Goal: Information Seeking & Learning: Learn about a topic

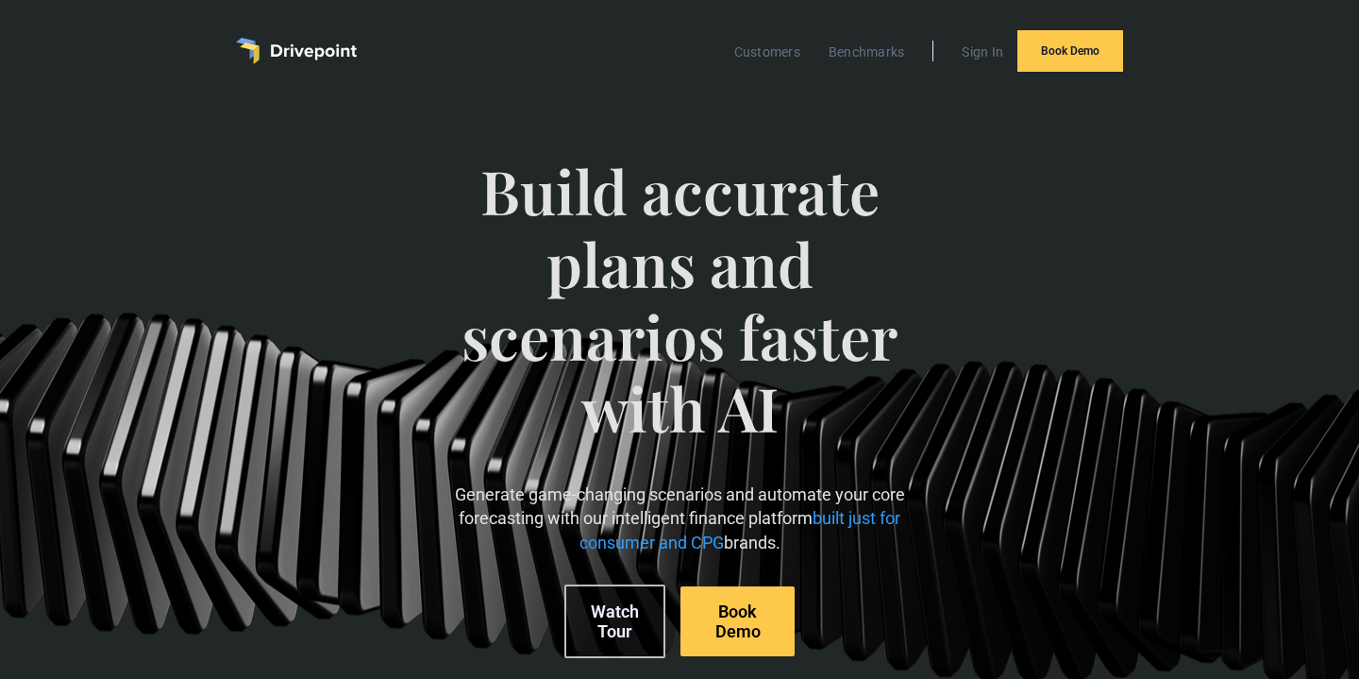
click at [629, 235] on span "Build accurate plans and scenarios faster with AI" at bounding box center [679, 319] width 462 height 328
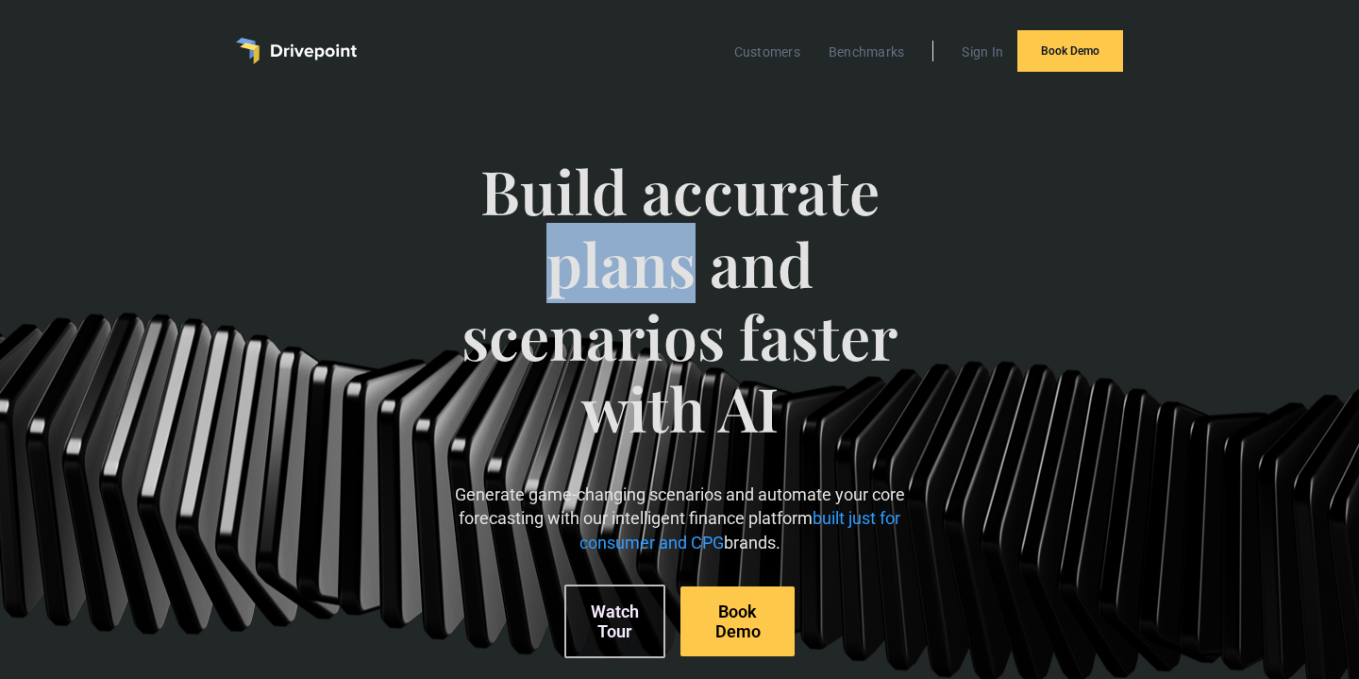
click at [629, 235] on span "Build accurate plans and scenarios faster with AI" at bounding box center [679, 319] width 462 height 328
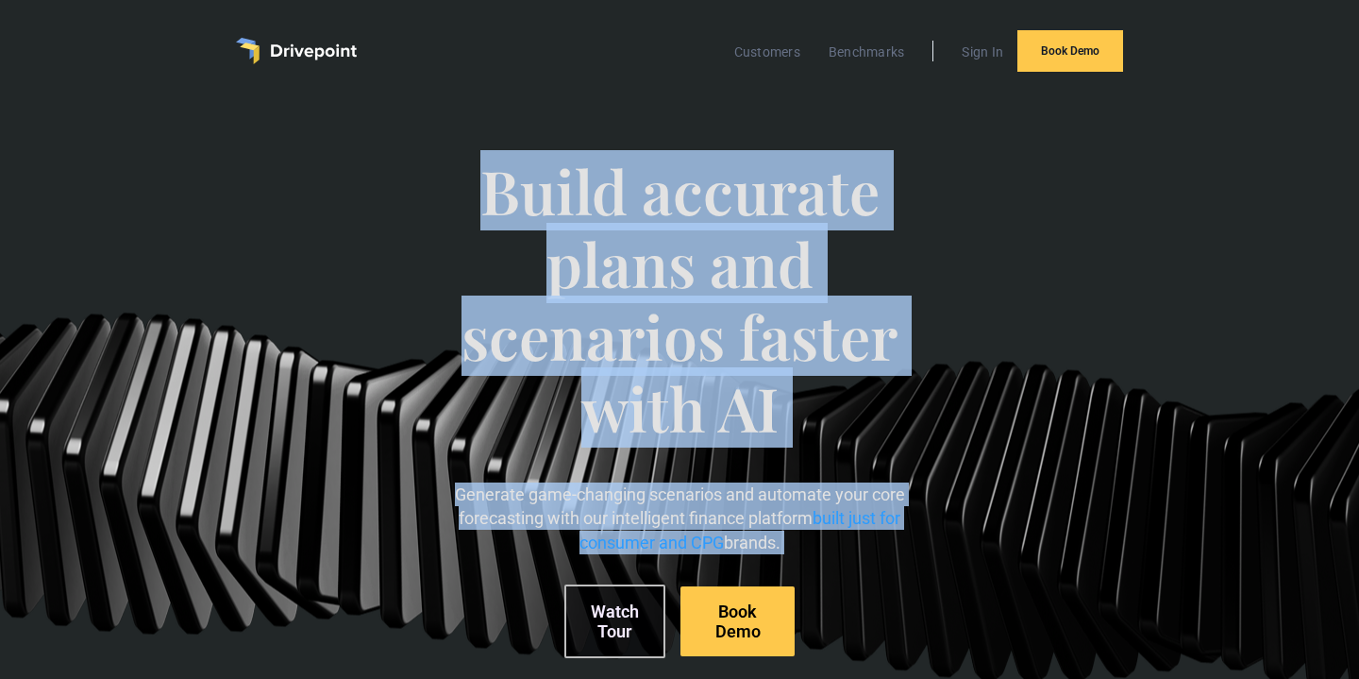
drag, startPoint x: 629, startPoint y: 235, endPoint x: 670, endPoint y: 496, distance: 264.7
click at [672, 500] on div "Build accurate plans and scenarios faster with AI Generate game-changing scenar…" at bounding box center [679, 406] width 462 height 579
copy div "Build accurate plans and scenarios faster with AI Generate game-changing scenar…"
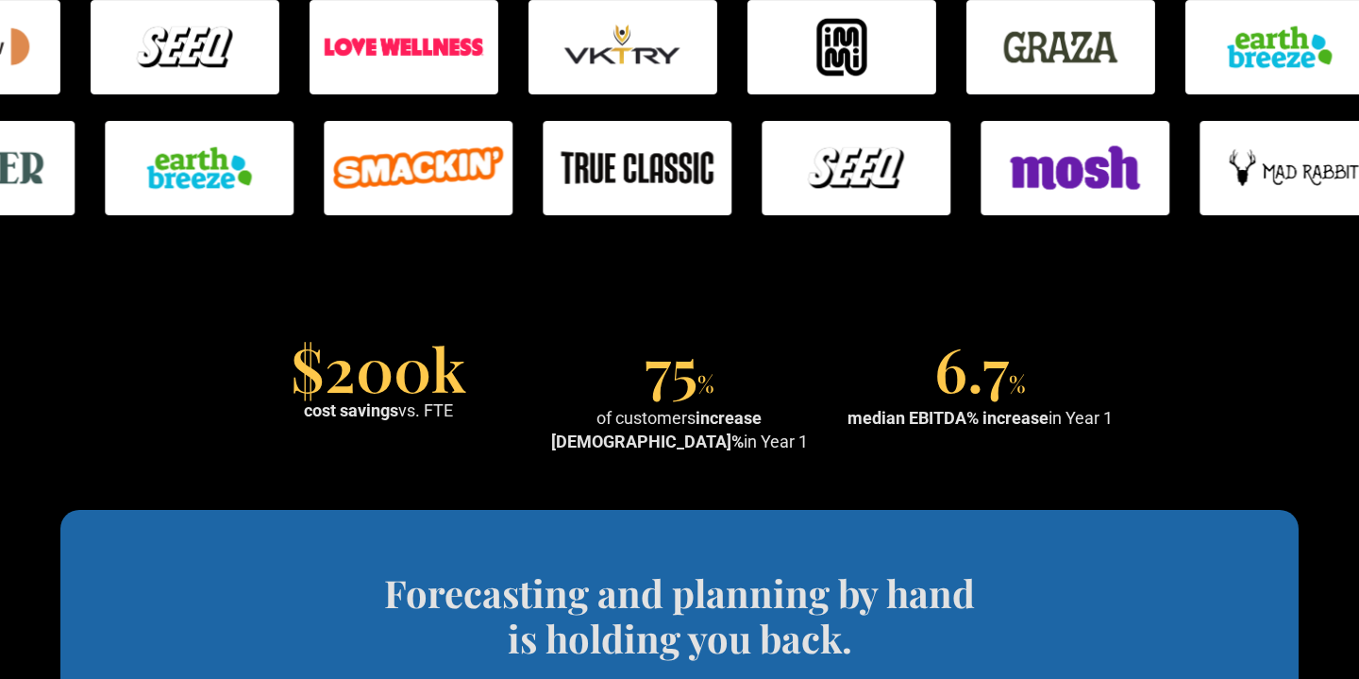
scroll to position [1879, 0]
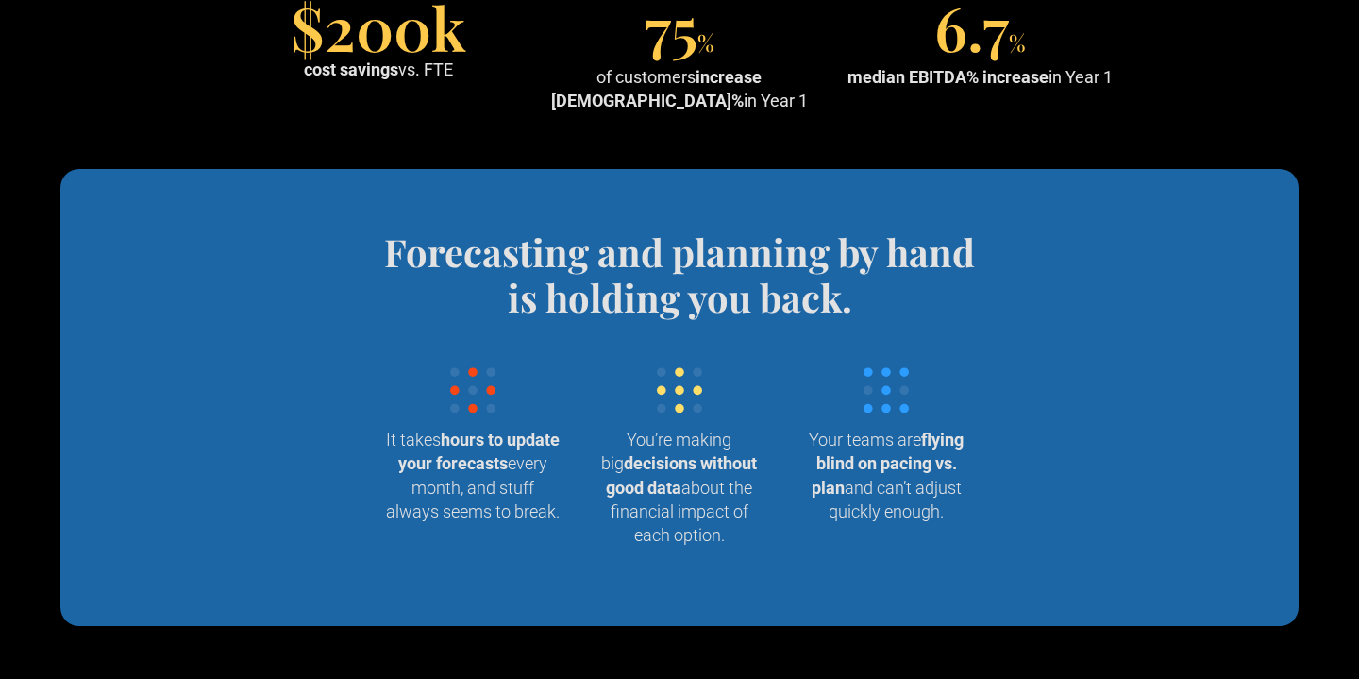
click at [460, 248] on h4 "Forecasting and planning by hand is holding you back." at bounding box center [679, 274] width 621 height 91
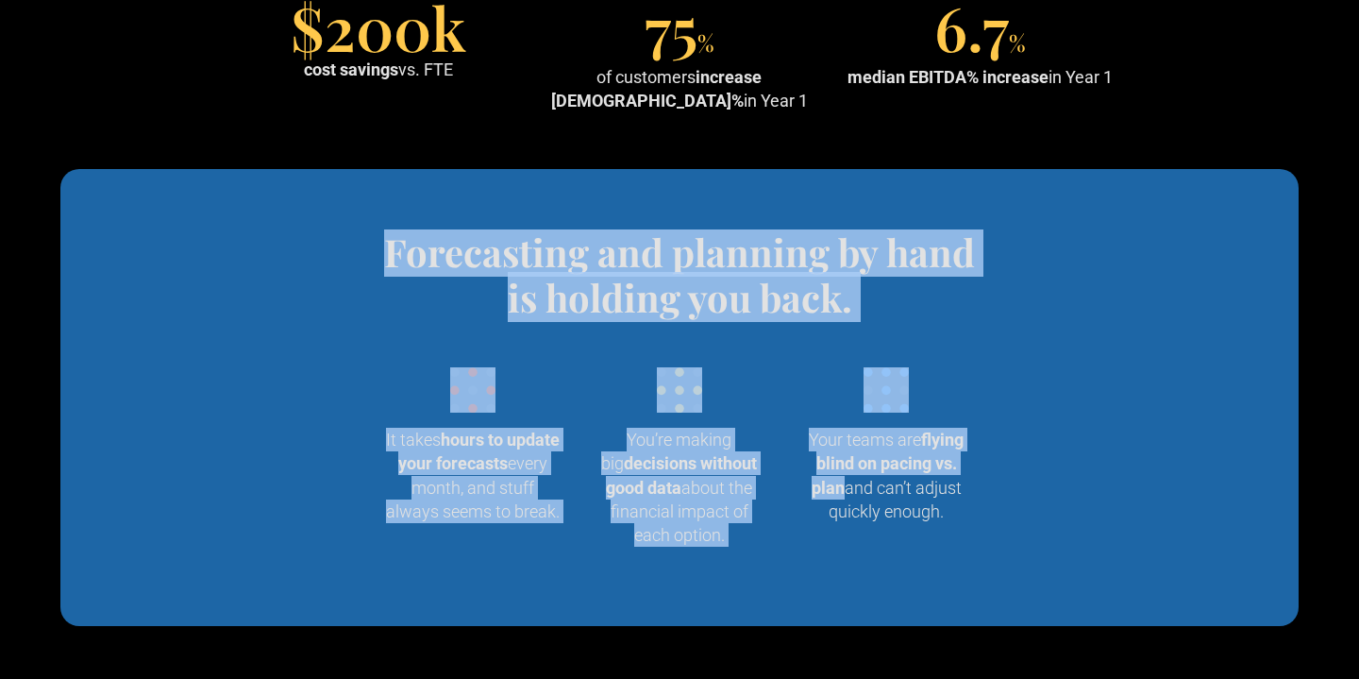
drag, startPoint x: 460, startPoint y: 248, endPoint x: 834, endPoint y: 486, distance: 443.8
click at [834, 486] on div "Forecasting and planning by hand is holding you back. Wrangling data into your …" at bounding box center [679, 397] width 697 height 336
click at [607, 283] on h4 "Forecasting and planning by hand is holding you back." at bounding box center [679, 274] width 621 height 91
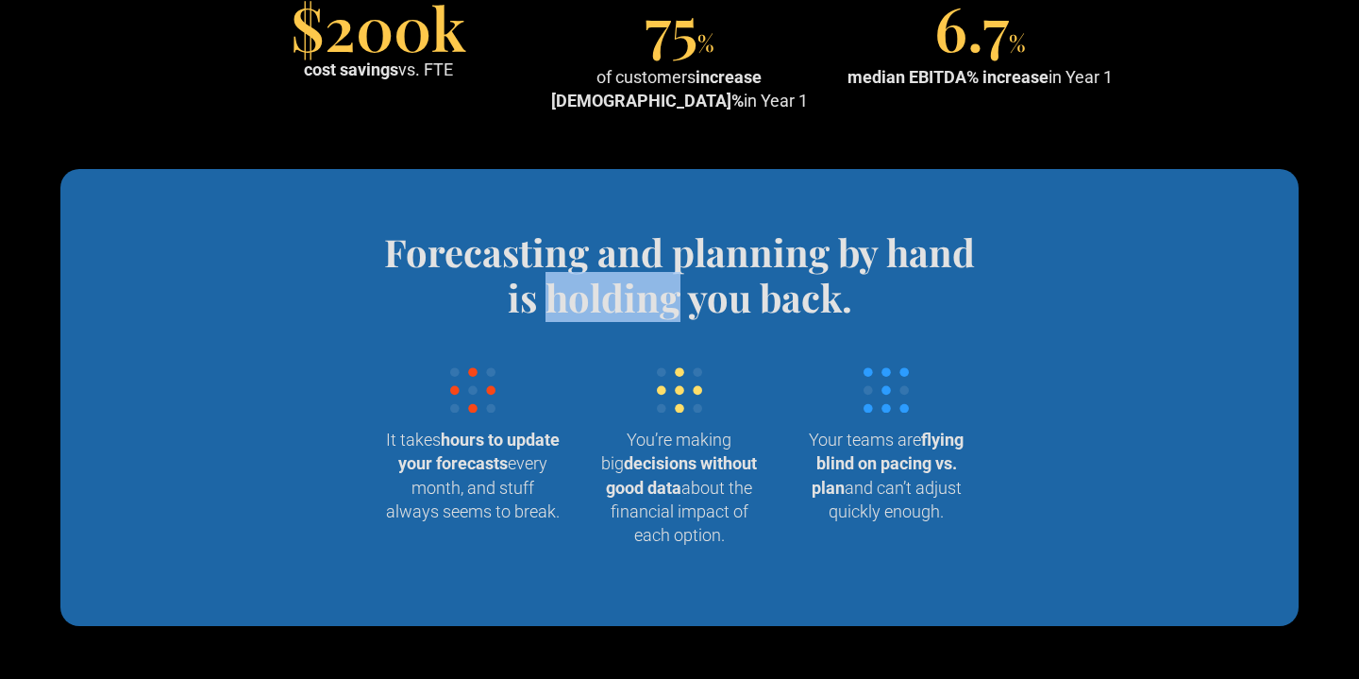
click at [607, 283] on h4 "Forecasting and planning by hand is holding you back." at bounding box center [679, 274] width 621 height 91
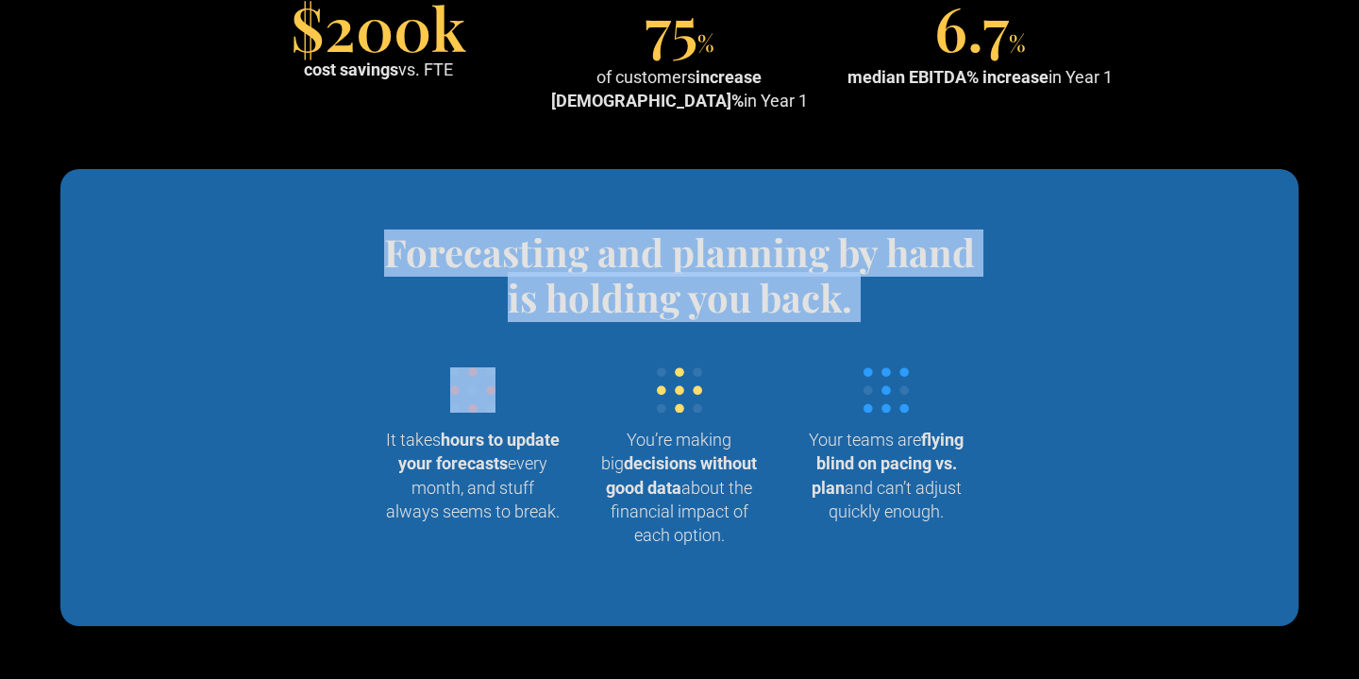
click at [607, 283] on h4 "Forecasting and planning by hand is holding you back." at bounding box center [679, 274] width 621 height 91
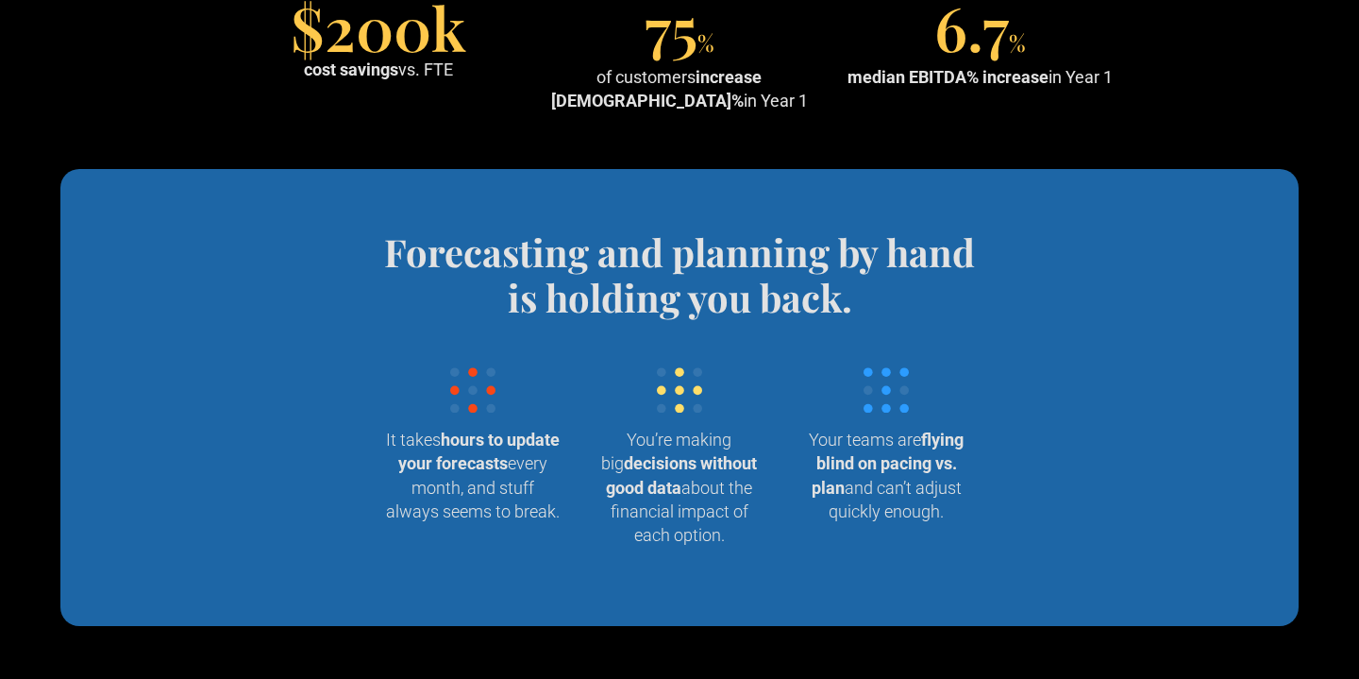
click at [537, 452] on strong "hours to update your forecasts" at bounding box center [478, 450] width 161 height 43
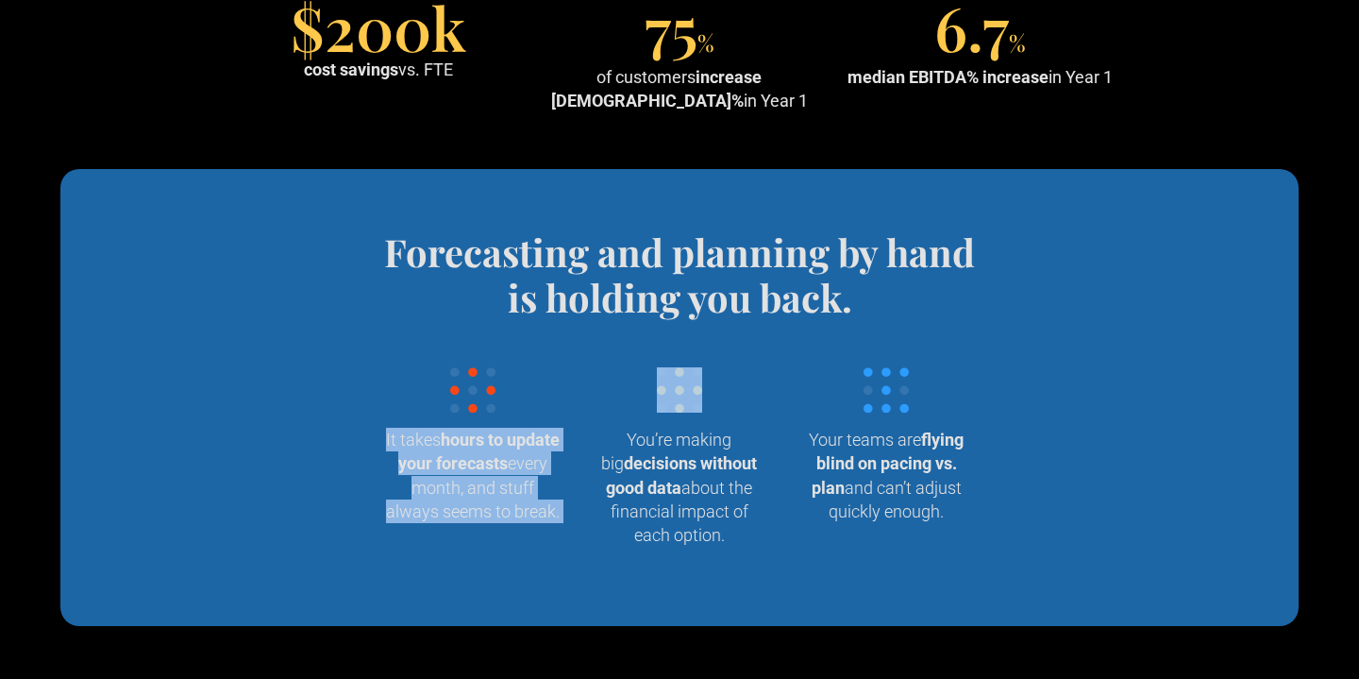
click at [537, 452] on strong "hours to update your forecasts" at bounding box center [478, 450] width 161 height 43
copy p "It takes hours to update your forecasts every month, and stuff always seems to …"
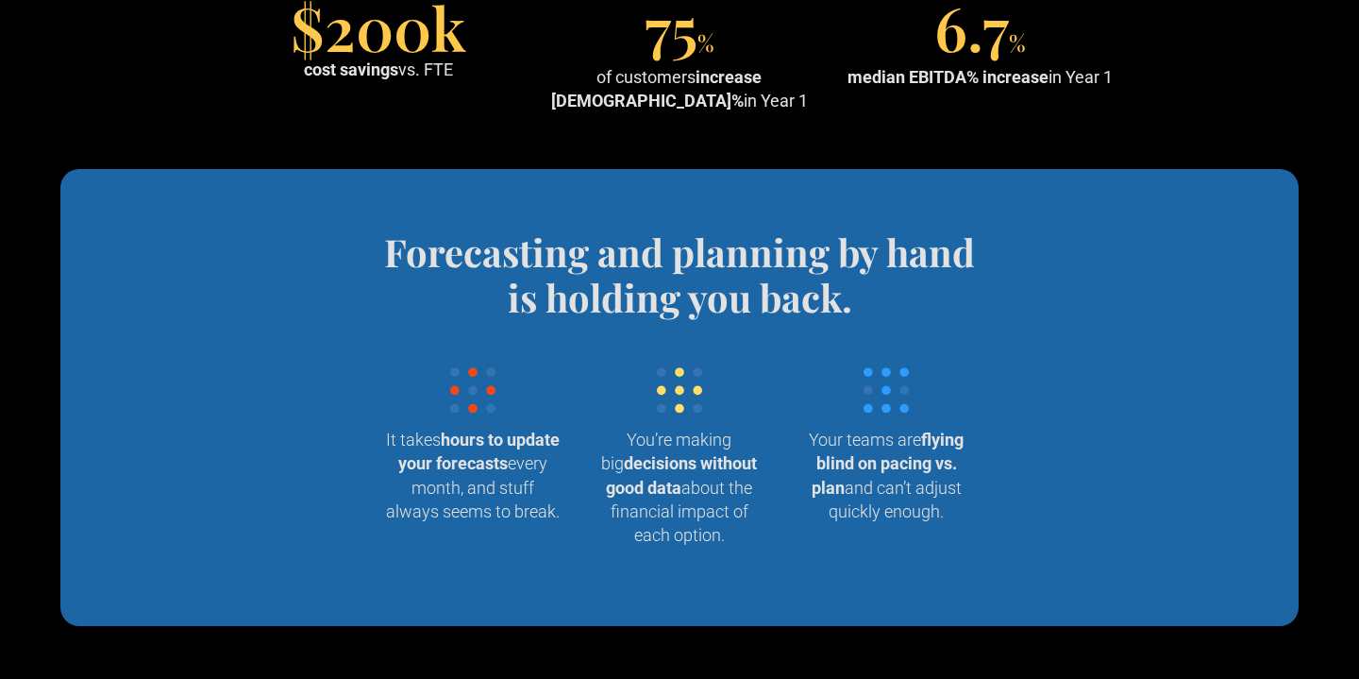
click at [643, 461] on strong "decisions without good data" at bounding box center [681, 474] width 151 height 43
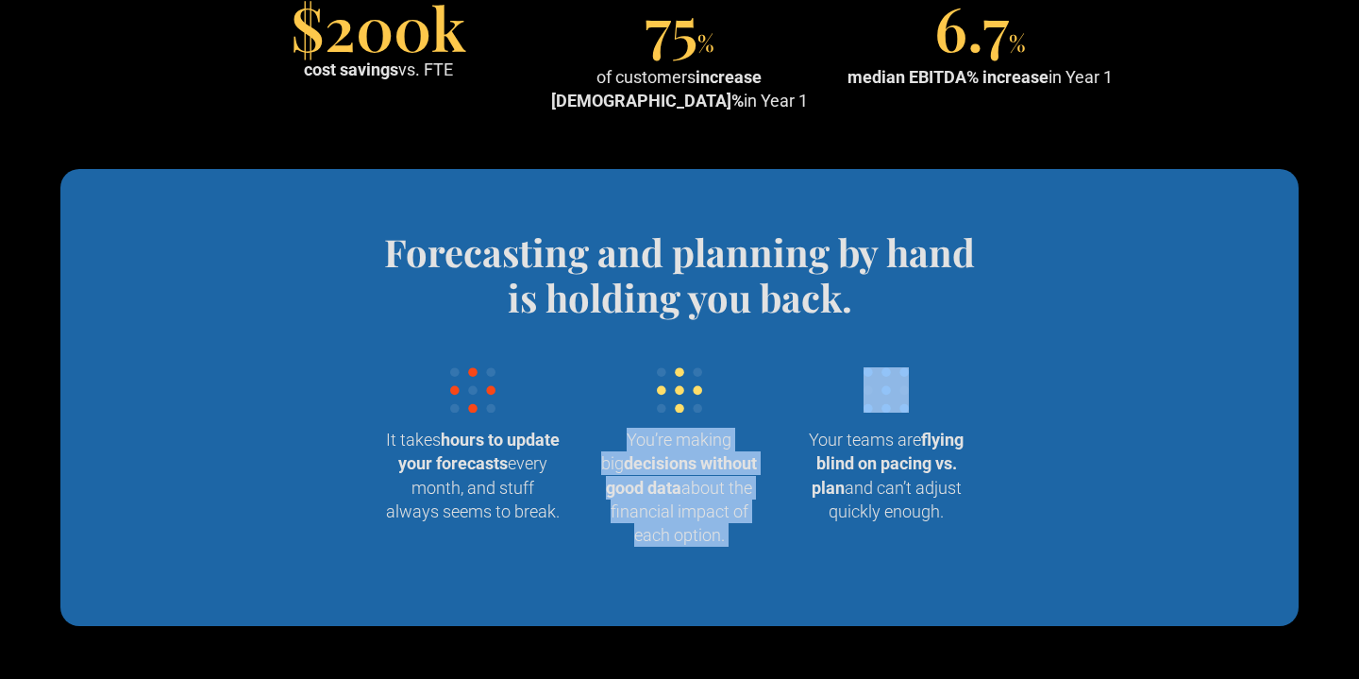
click at [643, 461] on strong "decisions without good data" at bounding box center [681, 474] width 151 height 43
copy p "You’re making big decisions without good data about the financial impact of eac…"
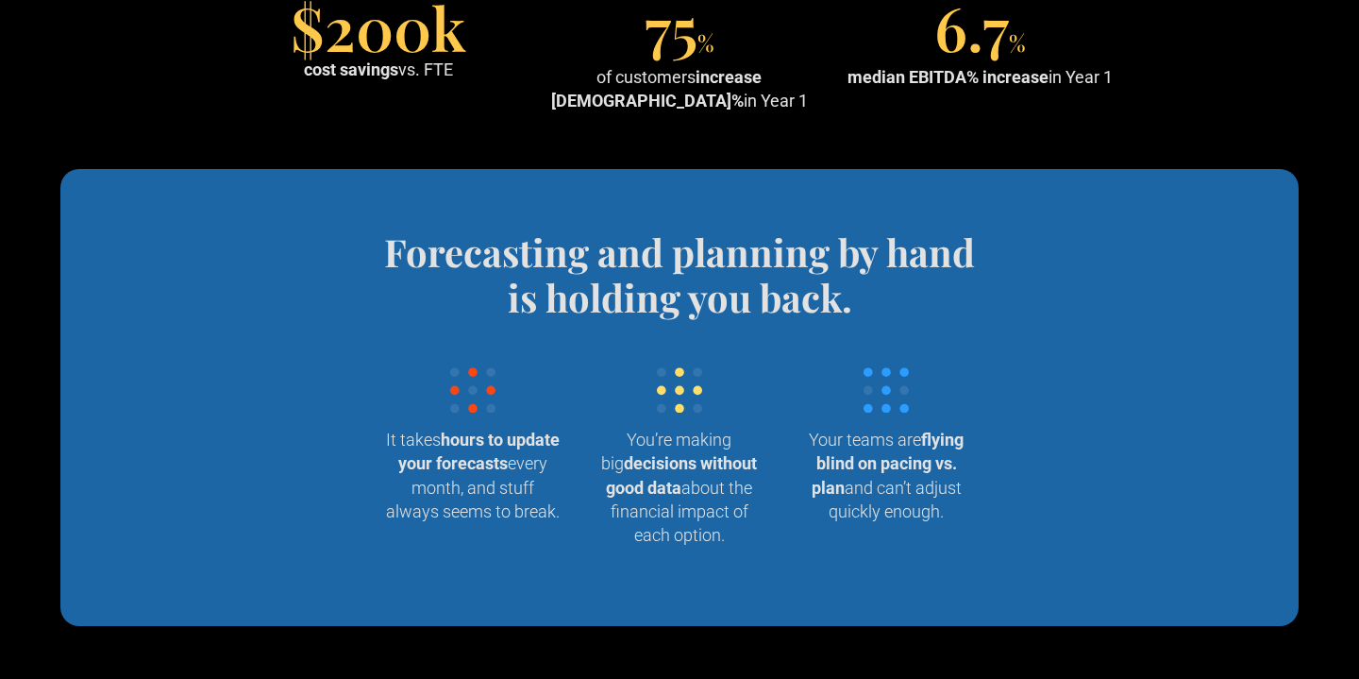
click at [828, 448] on p "Your teams are flying blind on pacing vs. plan and can’t adjust quickly enough." at bounding box center [886, 475] width 176 height 95
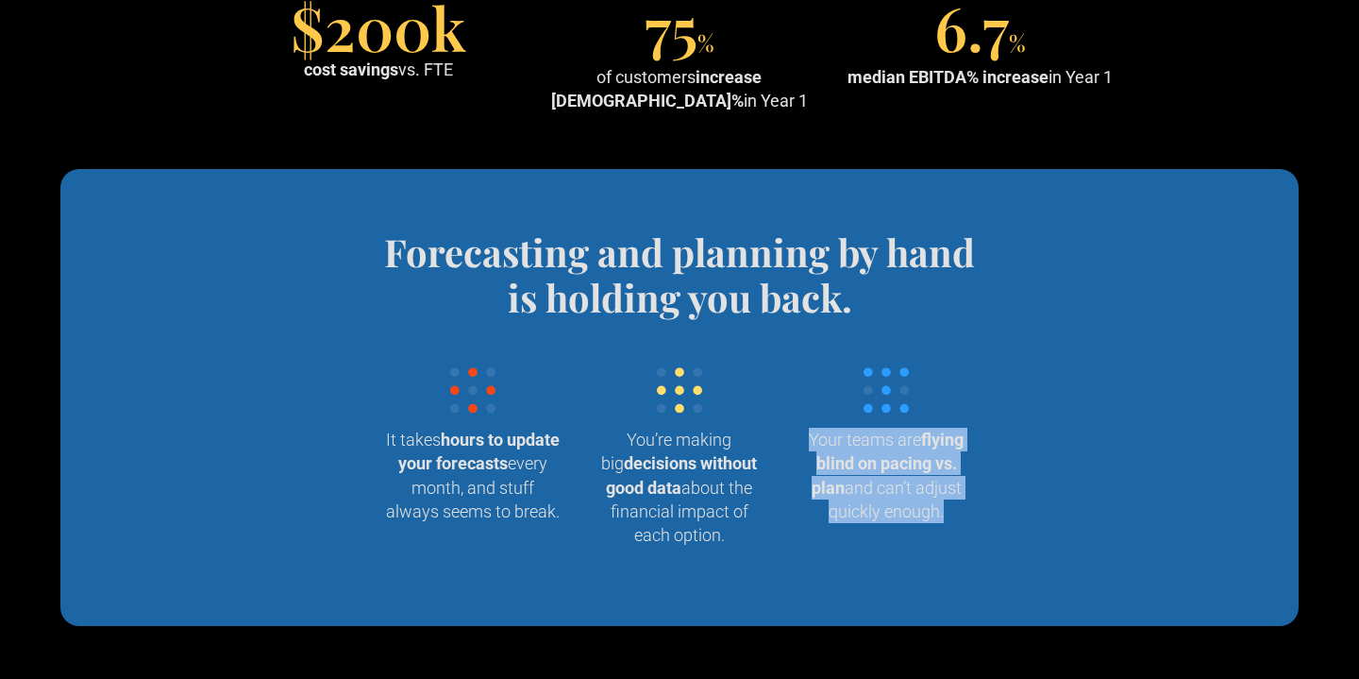
click at [828, 448] on p "Your teams are flying blind on pacing vs. plan and can’t adjust quickly enough." at bounding box center [886, 475] width 176 height 95
copy p "Your teams are flying blind on pacing vs. plan and can’t adjust quickly enough."
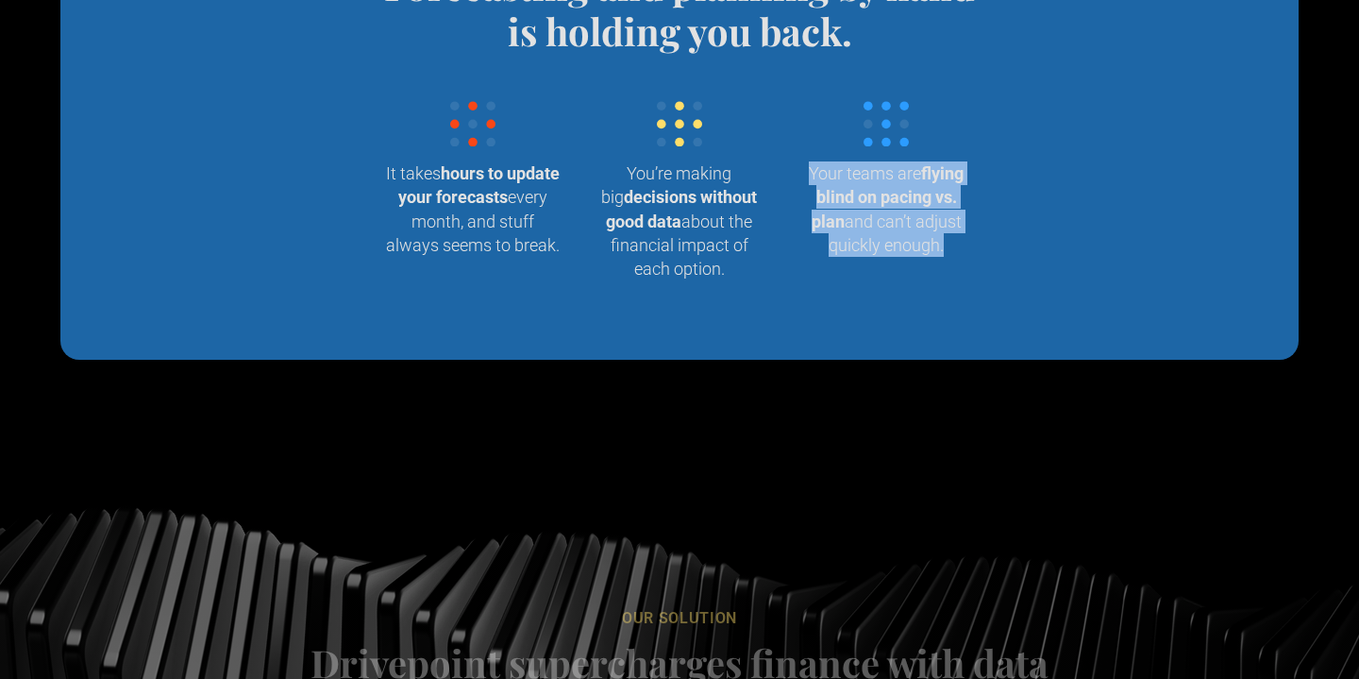
scroll to position [2554, 0]
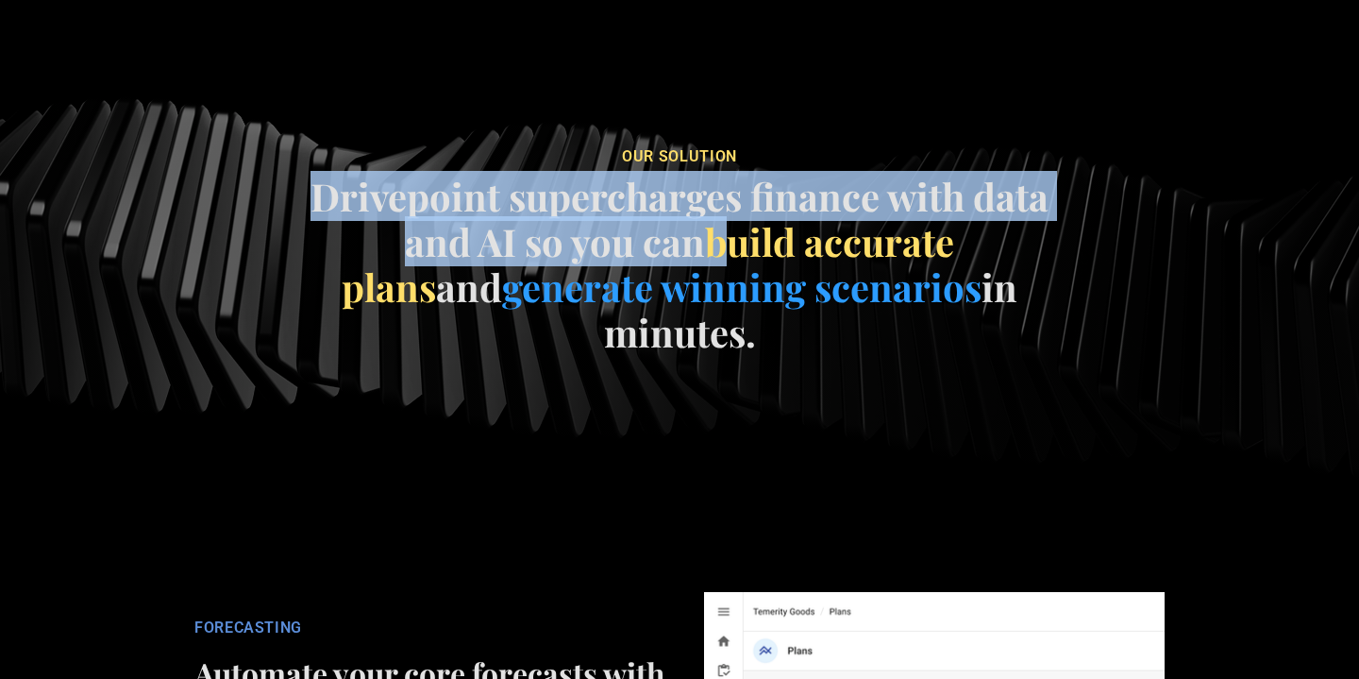
drag, startPoint x: 540, startPoint y: 160, endPoint x: 648, endPoint y: 204, distance: 116.9
click at [649, 205] on div "our soluTION Drivepoint supercharges finance with data and AI so you can build …" at bounding box center [679, 256] width 770 height 248
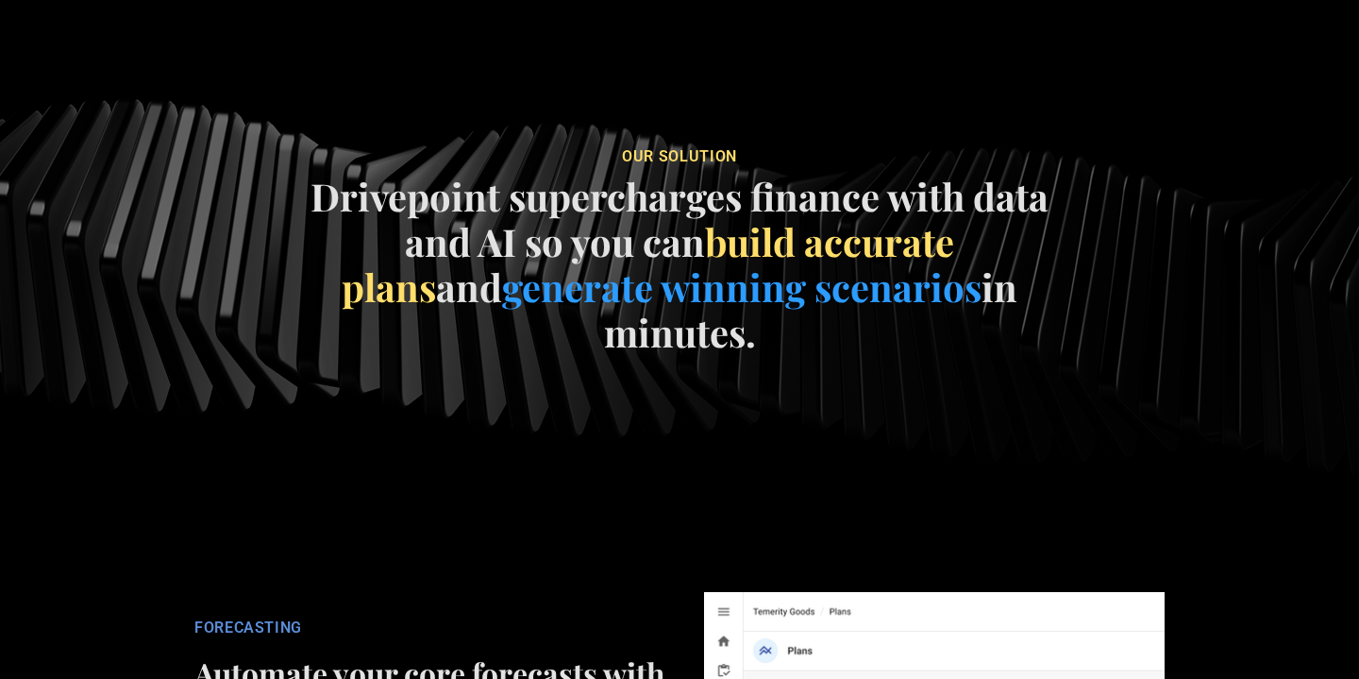
click at [724, 312] on div "our soluTION Drivepoint supercharges finance with data and AI so you can build …" at bounding box center [679, 256] width 770 height 248
click at [724, 311] on div "our soluTION Drivepoint supercharges finance with data and AI so you can build …" at bounding box center [679, 256] width 770 height 248
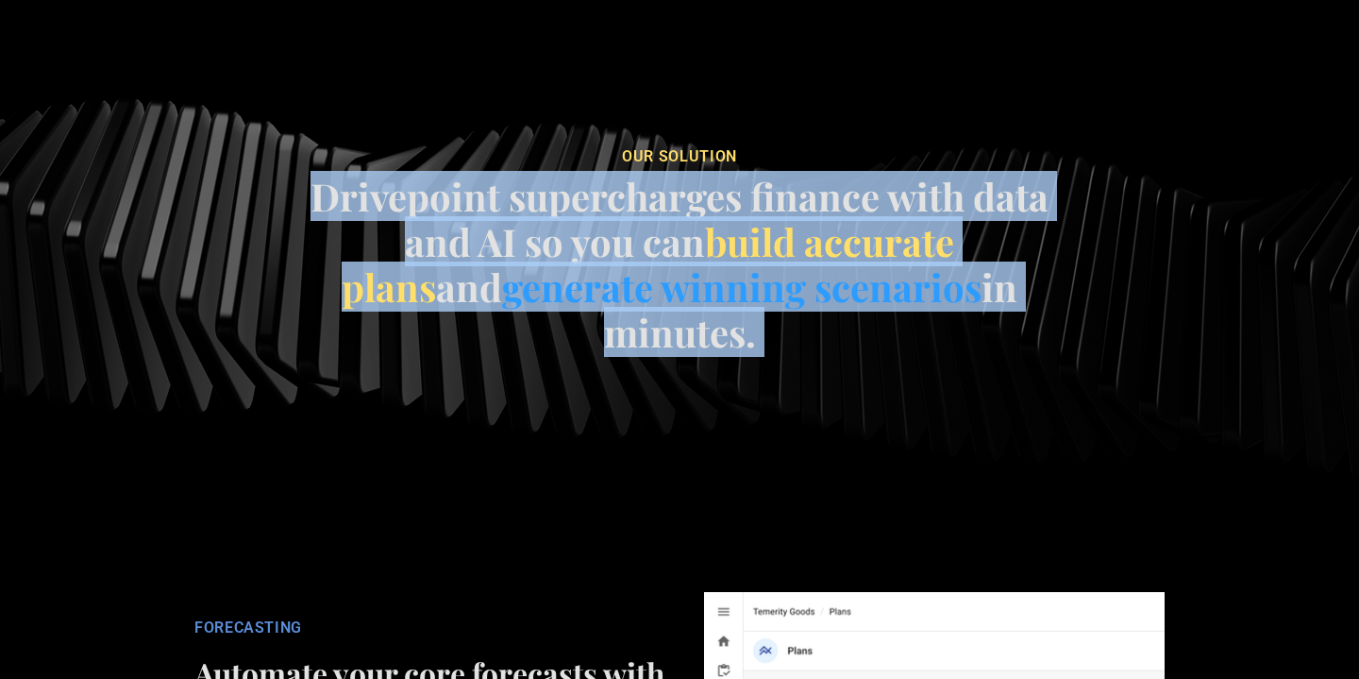
click at [724, 311] on div "our soluTION Drivepoint supercharges finance with data and AI so you can build …" at bounding box center [679, 256] width 770 height 248
click at [708, 289] on span "generate winning scenarios" at bounding box center [741, 286] width 479 height 50
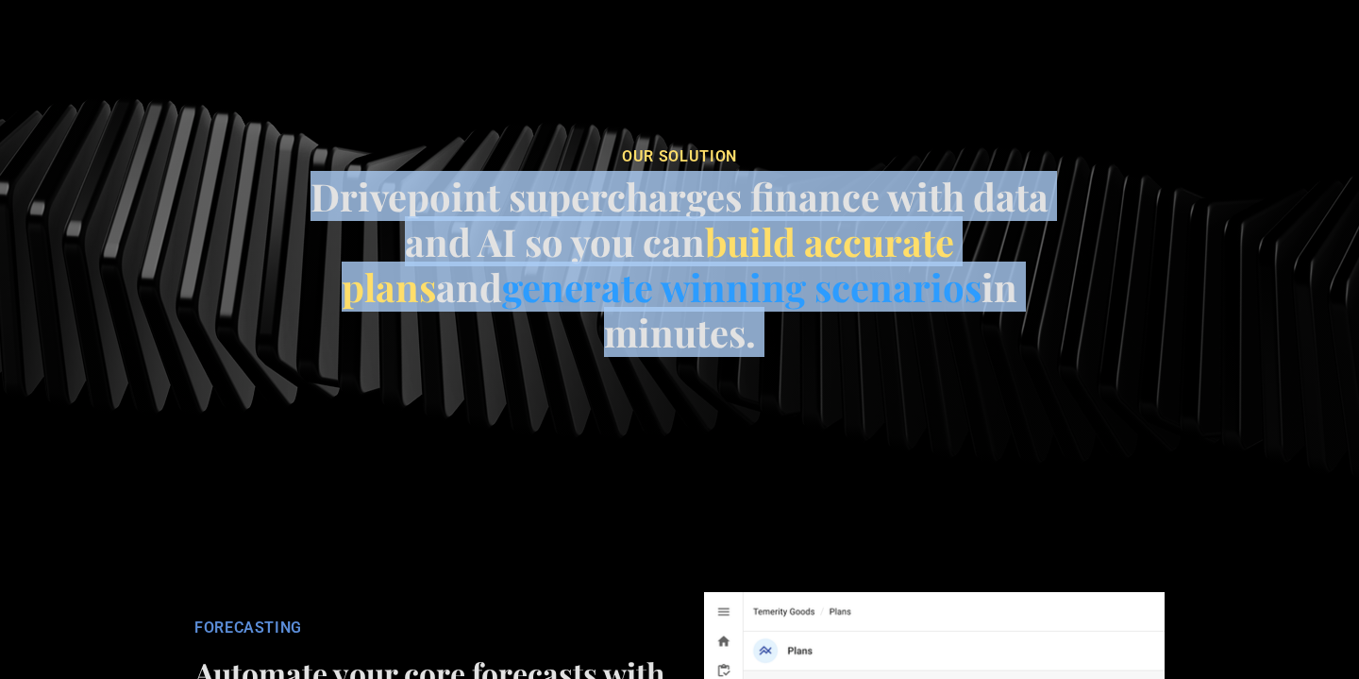
click at [678, 249] on span "build accurate plans" at bounding box center [648, 263] width 613 height 95
copy h4 "Drivepoint supercharges finance with data and AI so you can build accurate plan…"
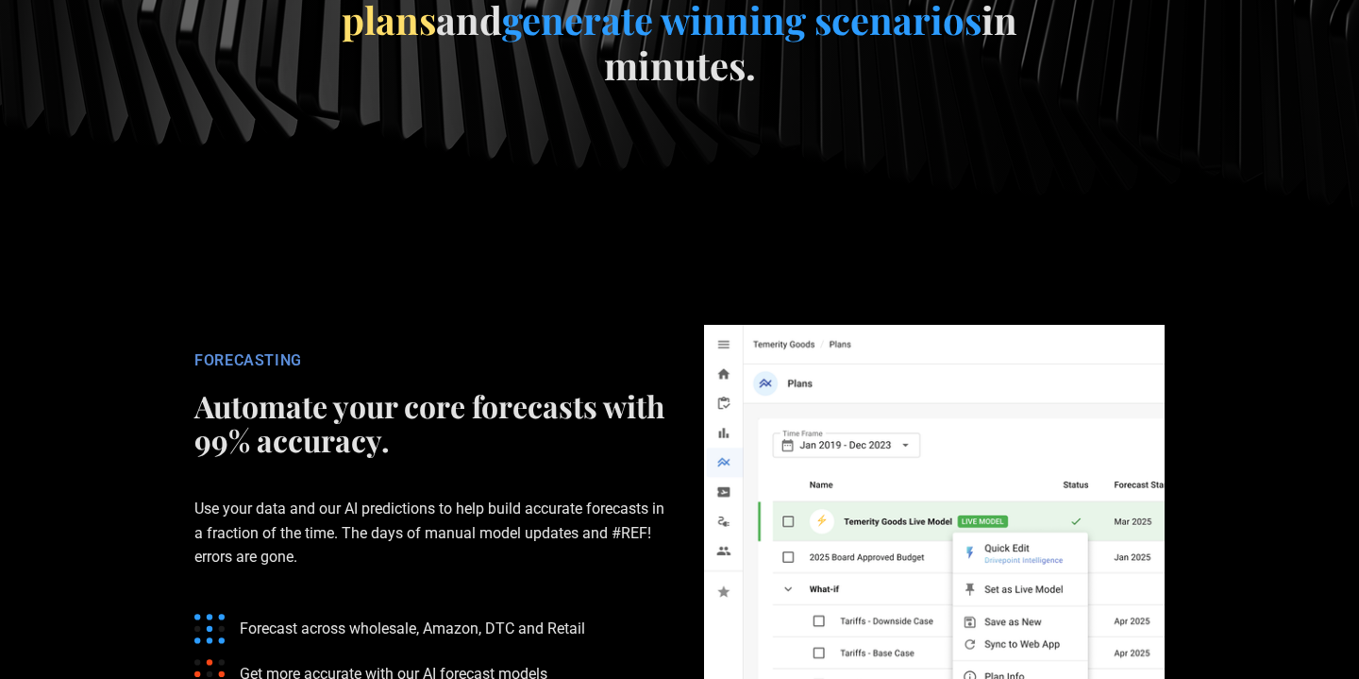
click at [380, 389] on h2 "Automate your core forecasts with 99% accuracy." at bounding box center [430, 423] width 472 height 68
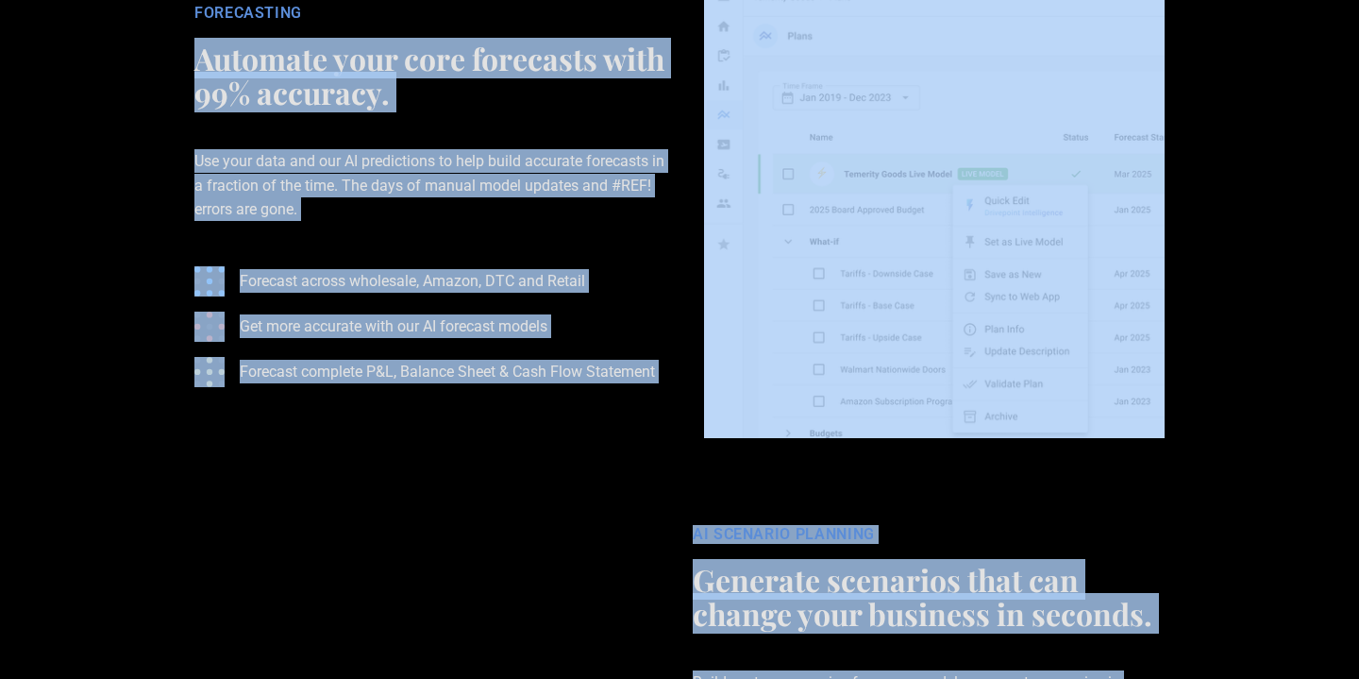
scroll to position [3335, 0]
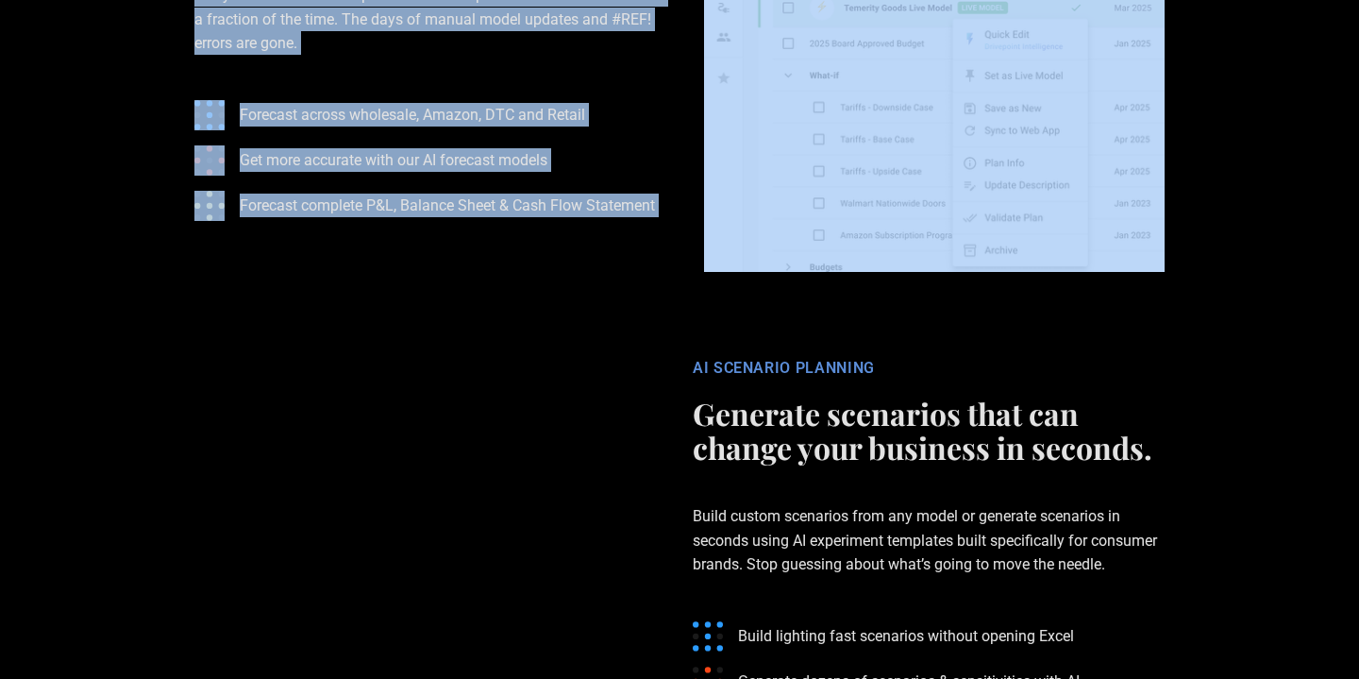
copy div "Automate your core forecasts with 99% accuracy. Use your data and our AI predic…"
drag, startPoint x: 380, startPoint y: 370, endPoint x: 478, endPoint y: 203, distance: 193.3
click at [478, 203] on div "FORECASTING Automate your core forecasts with 99% accuracy. Use your data and o…" at bounding box center [679, 41] width 1019 height 461
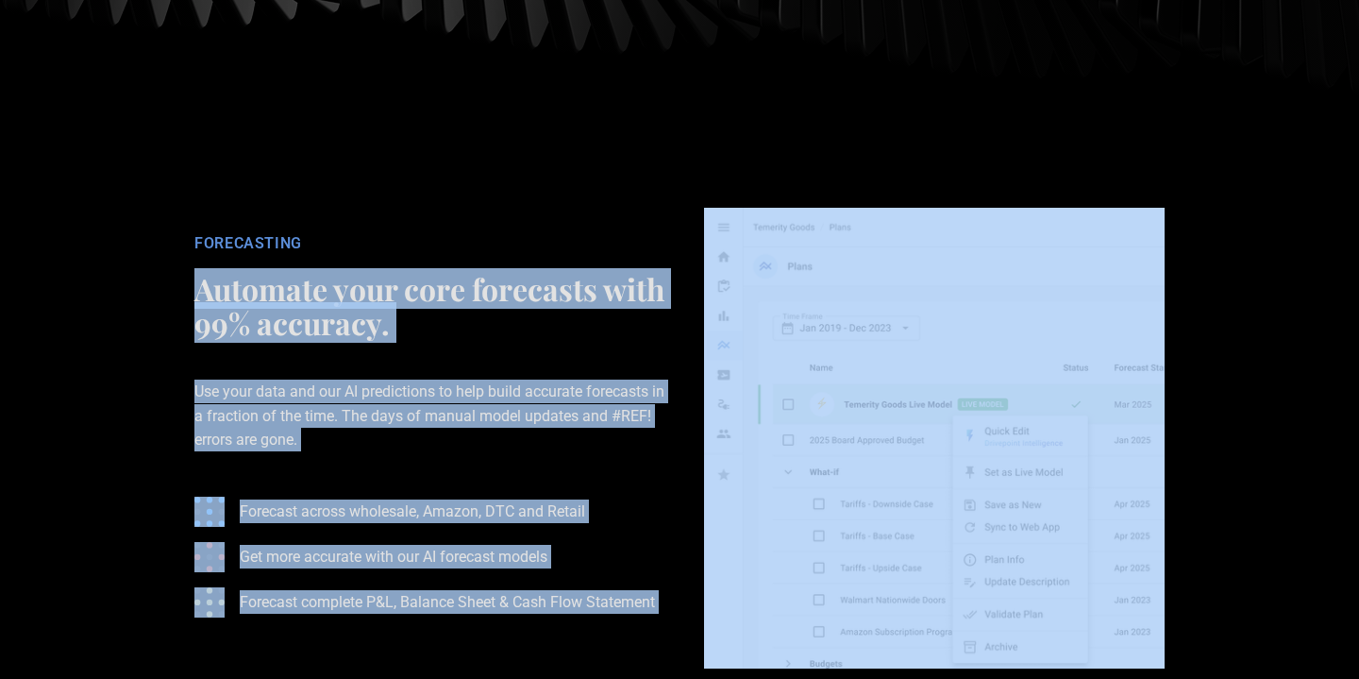
scroll to position [2901, 0]
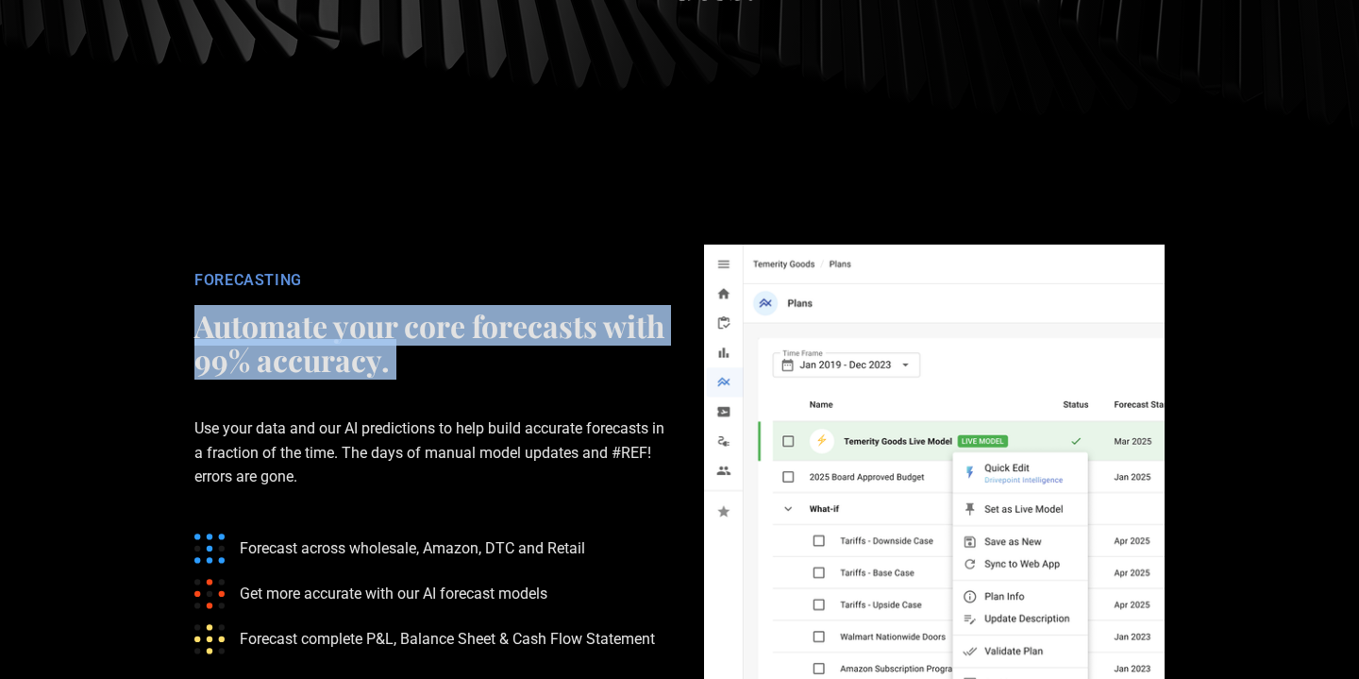
click at [412, 309] on h2 "Automate your core forecasts with 99% accuracy." at bounding box center [430, 343] width 472 height 68
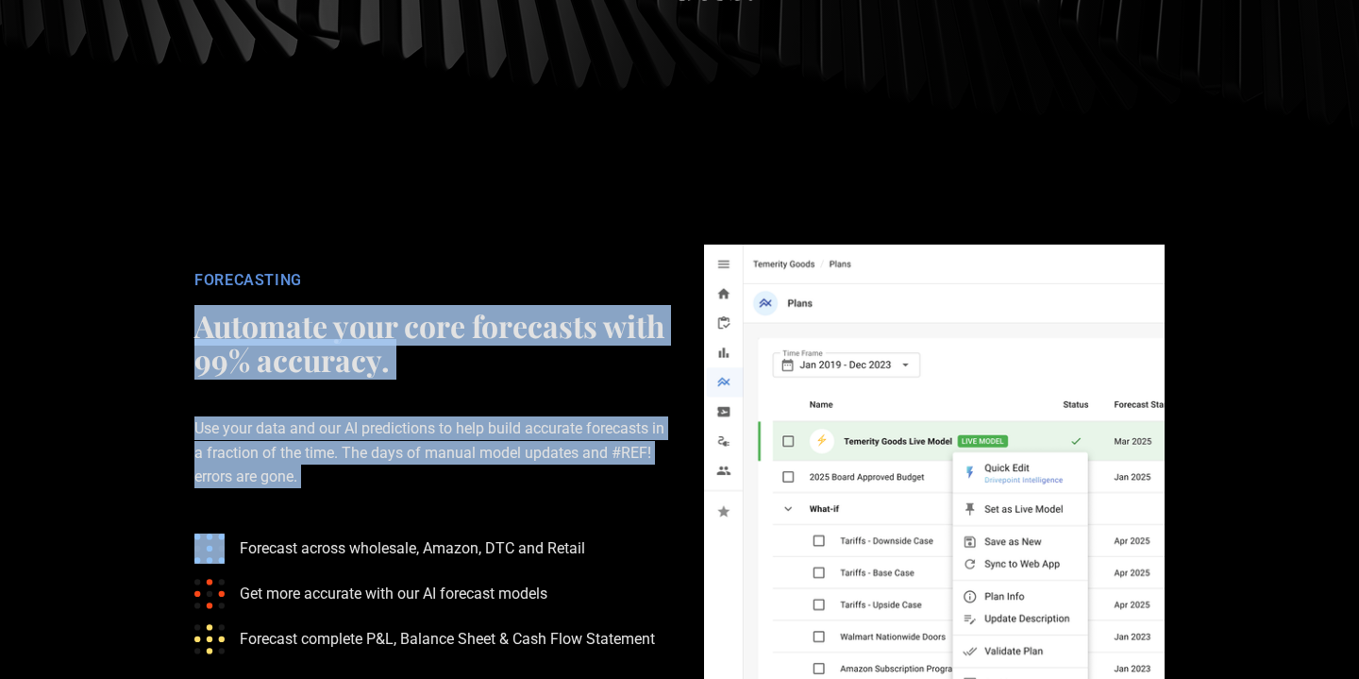
drag, startPoint x: 412, startPoint y: 273, endPoint x: 416, endPoint y: 380, distance: 107.7
click at [416, 380] on div "FORECASTING Automate your core forecasts with 99% accuracy. Use your data and o…" at bounding box center [431, 475] width 510 height 408
copy div "Automate your core forecasts with 99% accuracy. Use your data and our AI predic…"
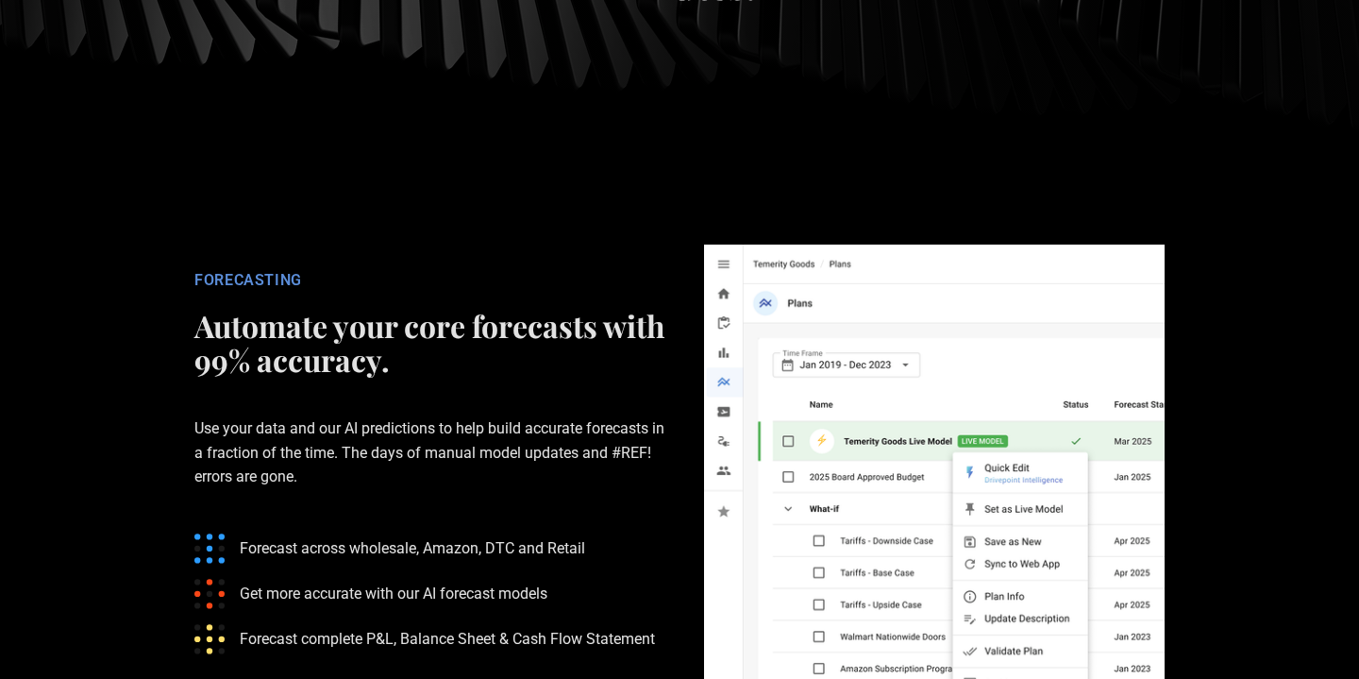
click at [367, 536] on p "Forecast across wholesale, Amazon, DTC and Retail" at bounding box center [412, 548] width 345 height 24
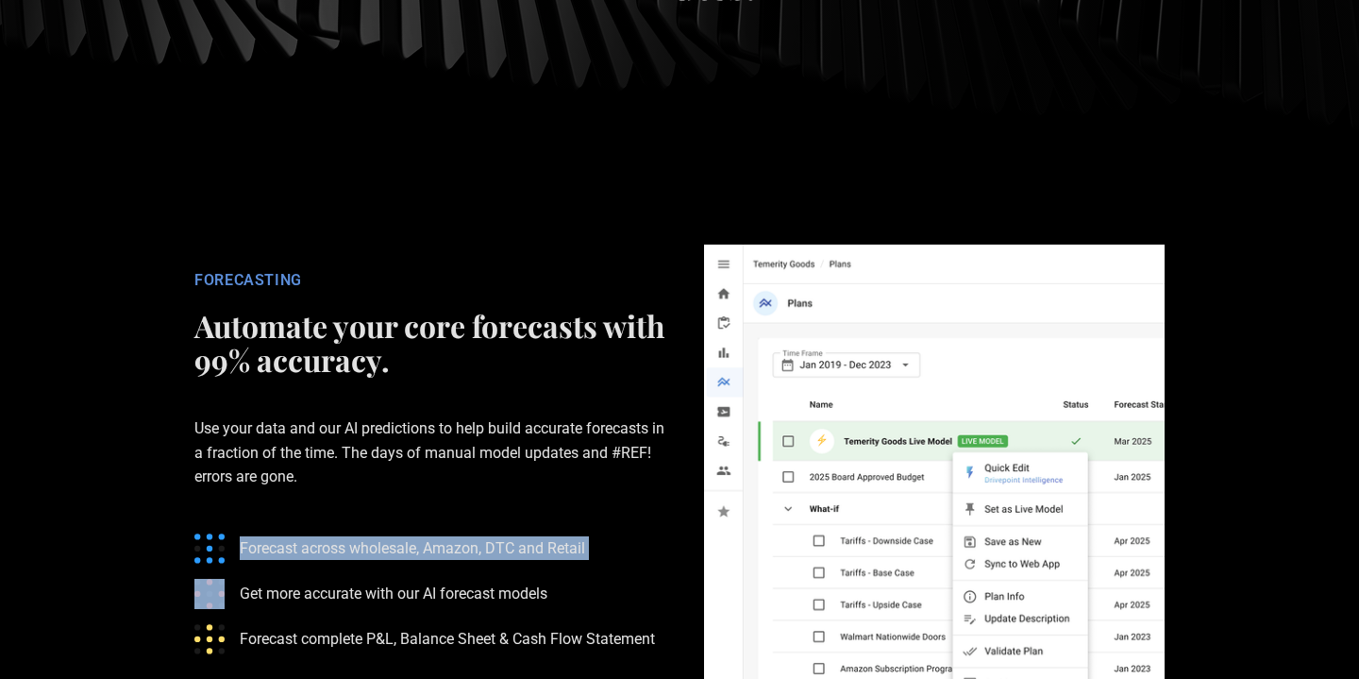
click at [367, 536] on p "Forecast across wholesale, Amazon, DTC and Retail" at bounding box center [412, 548] width 345 height 24
copy p "Forecast across wholesale, Amazon, DTC and Retail"
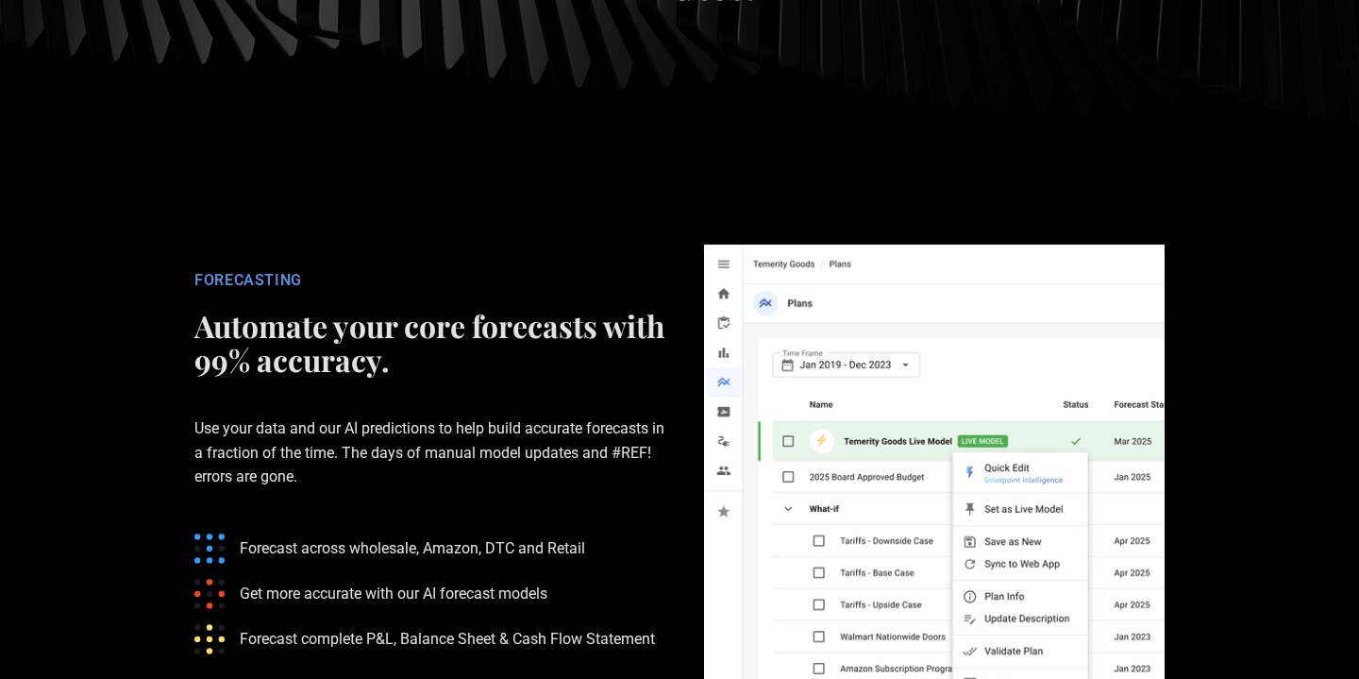
click at [361, 581] on p "Get more accurate with our AI forecast models" at bounding box center [394, 593] width 308 height 24
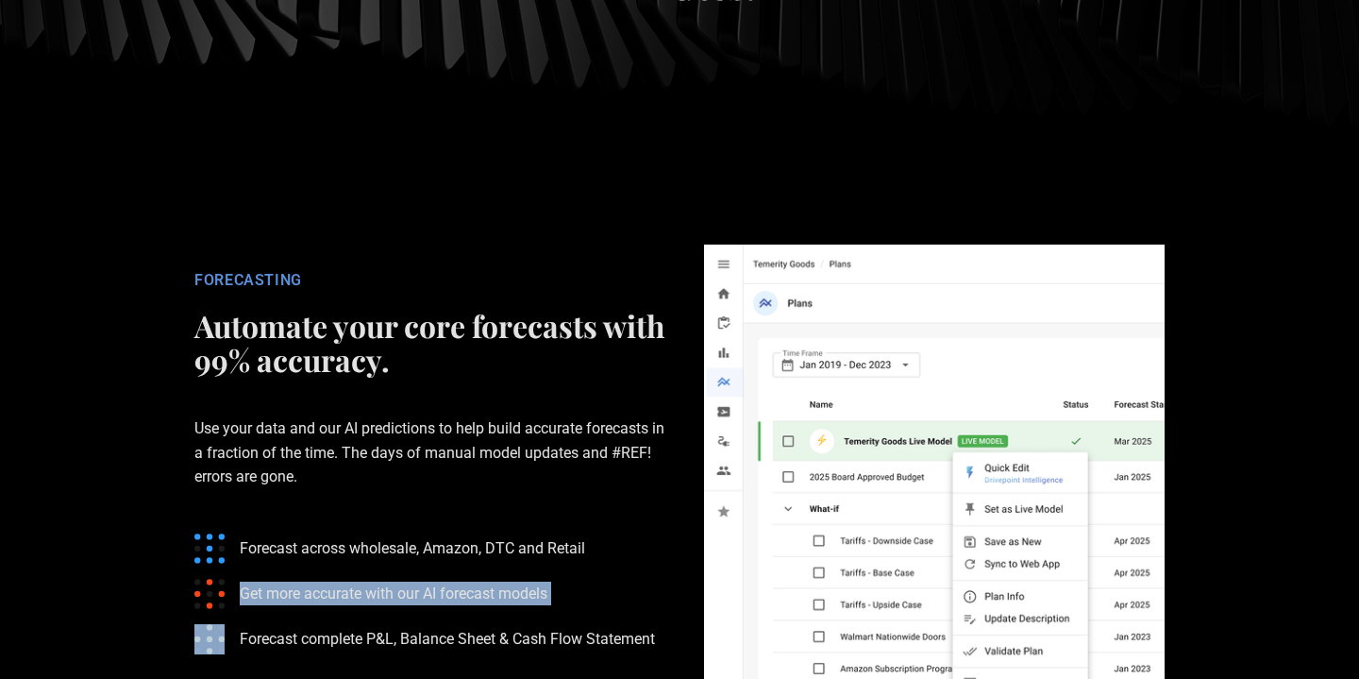
click at [361, 581] on p "Get more accurate with our AI forecast models" at bounding box center [394, 593] width 308 height 24
copy p "Get more accurate with our AI forecast models"
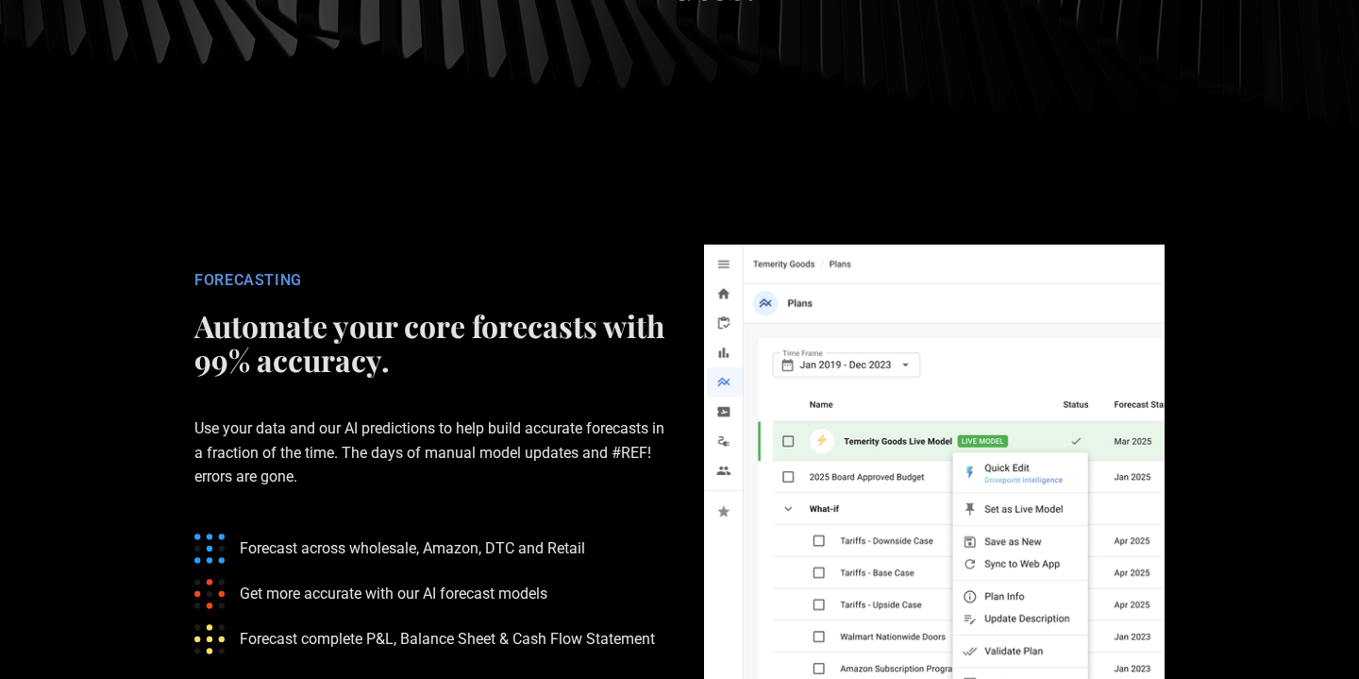
click at [373, 627] on p "Forecast complete P&L, Balance Sheet & Cash Flow Statement" at bounding box center [447, 639] width 415 height 24
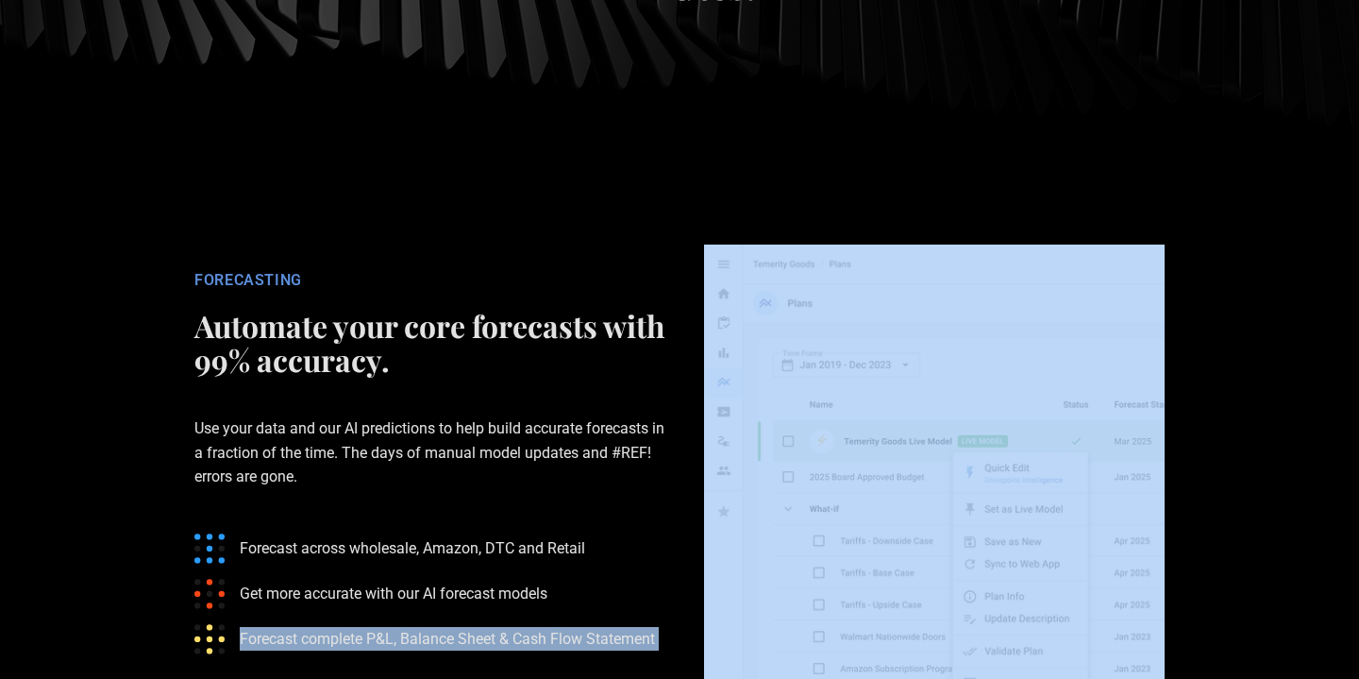
click at [373, 627] on p "Forecast complete P&L, Balance Sheet & Cash Flow Statement" at bounding box center [447, 639] width 415 height 24
copy p "Forecast complete P&L, Balance Sheet & Cash Flow Statement"
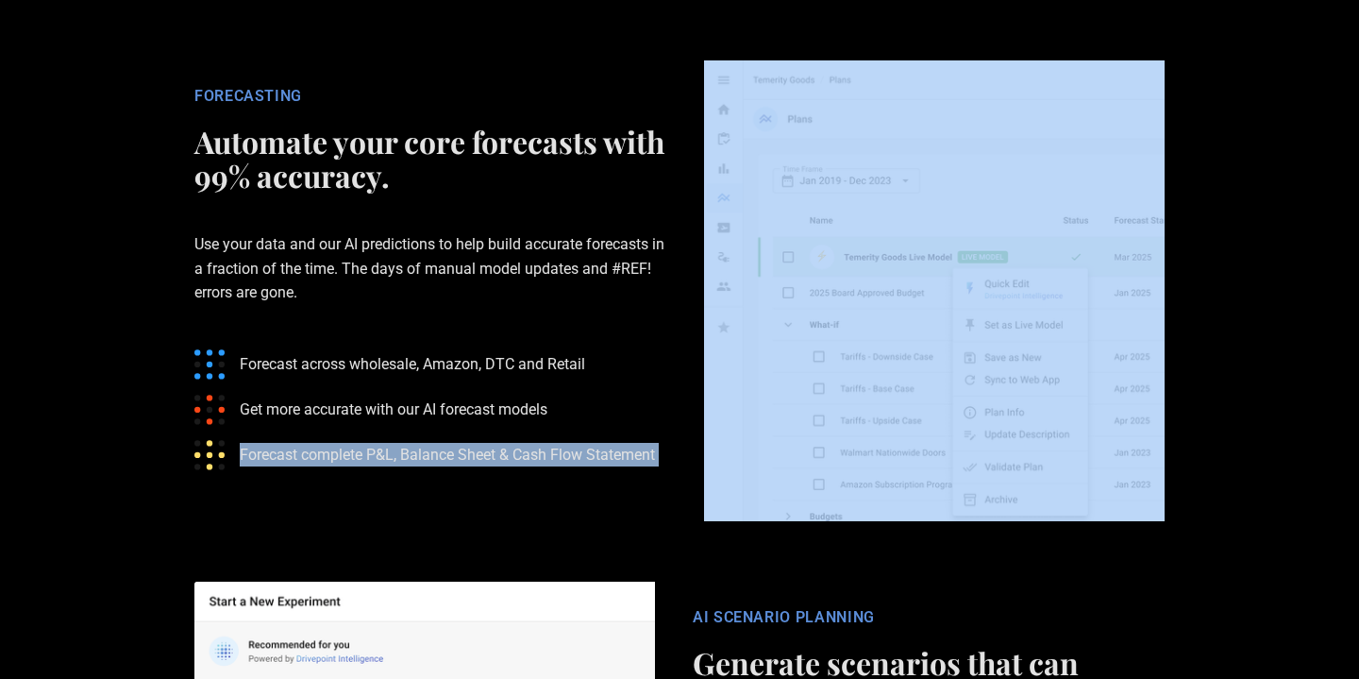
scroll to position [3370, 0]
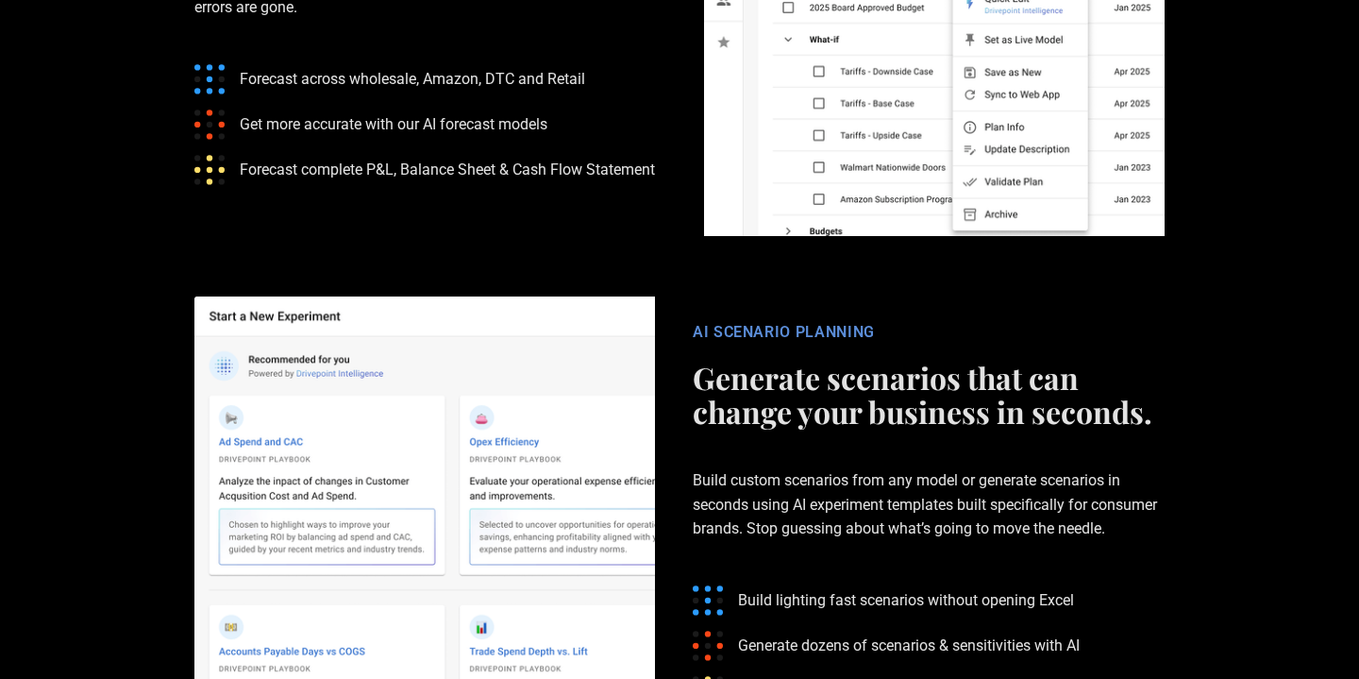
click at [829, 361] on h2 "Generate scenarios that can change your business in seconds." at bounding box center [929, 395] width 472 height 68
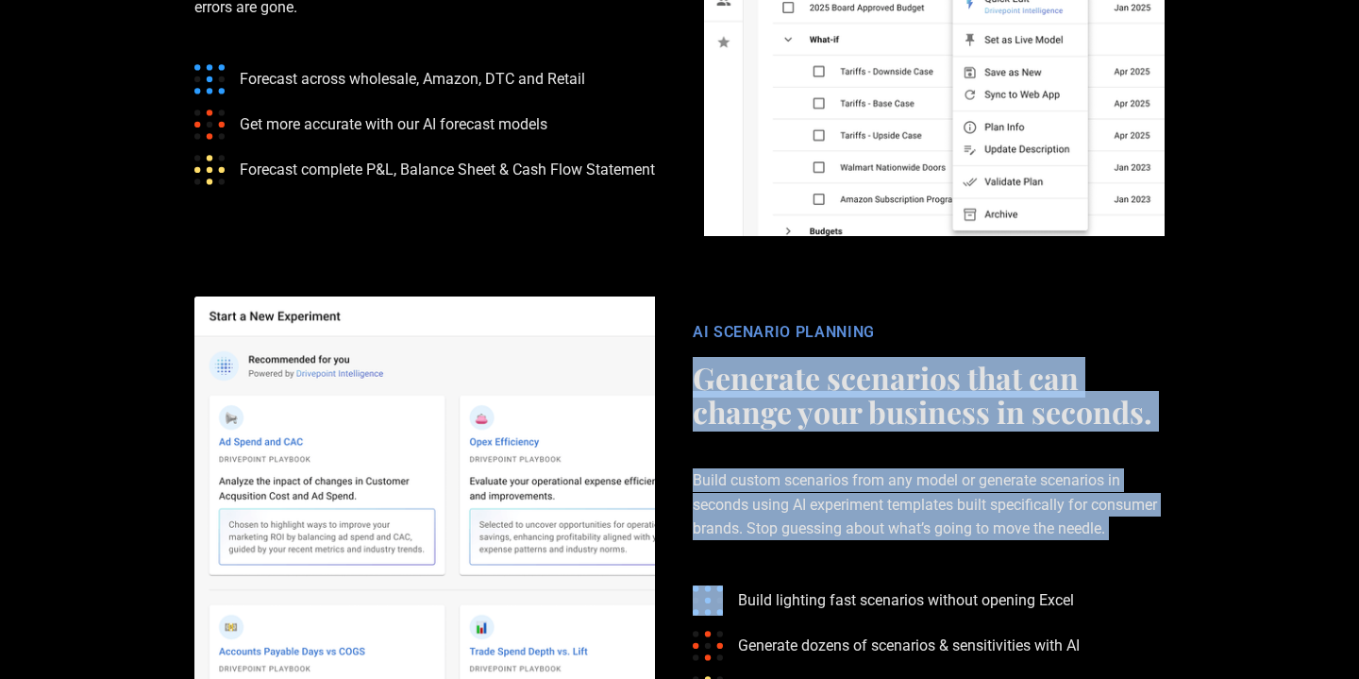
drag, startPoint x: 829, startPoint y: 340, endPoint x: 829, endPoint y: 435, distance: 95.3
click at [829, 435] on div "AI SCENARIO PLANNING Generate scenarios that can change your business in second…" at bounding box center [929, 527] width 510 height 408
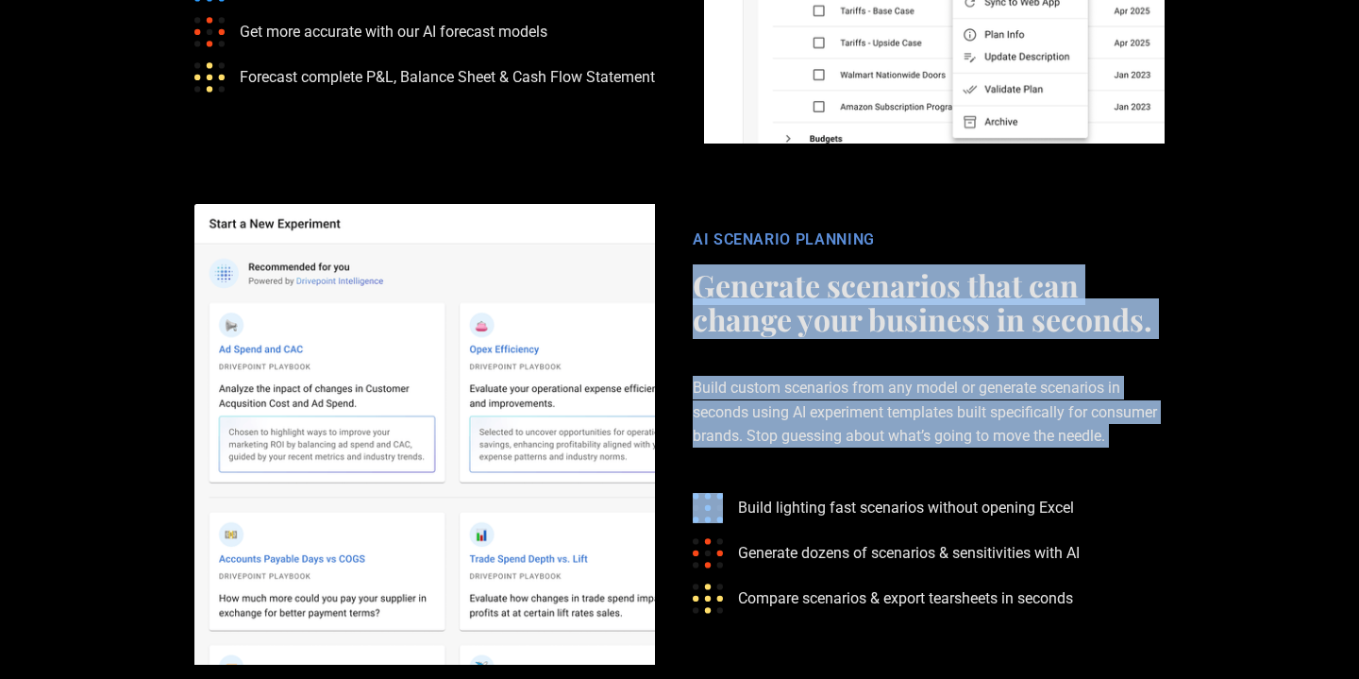
scroll to position [3573, 0]
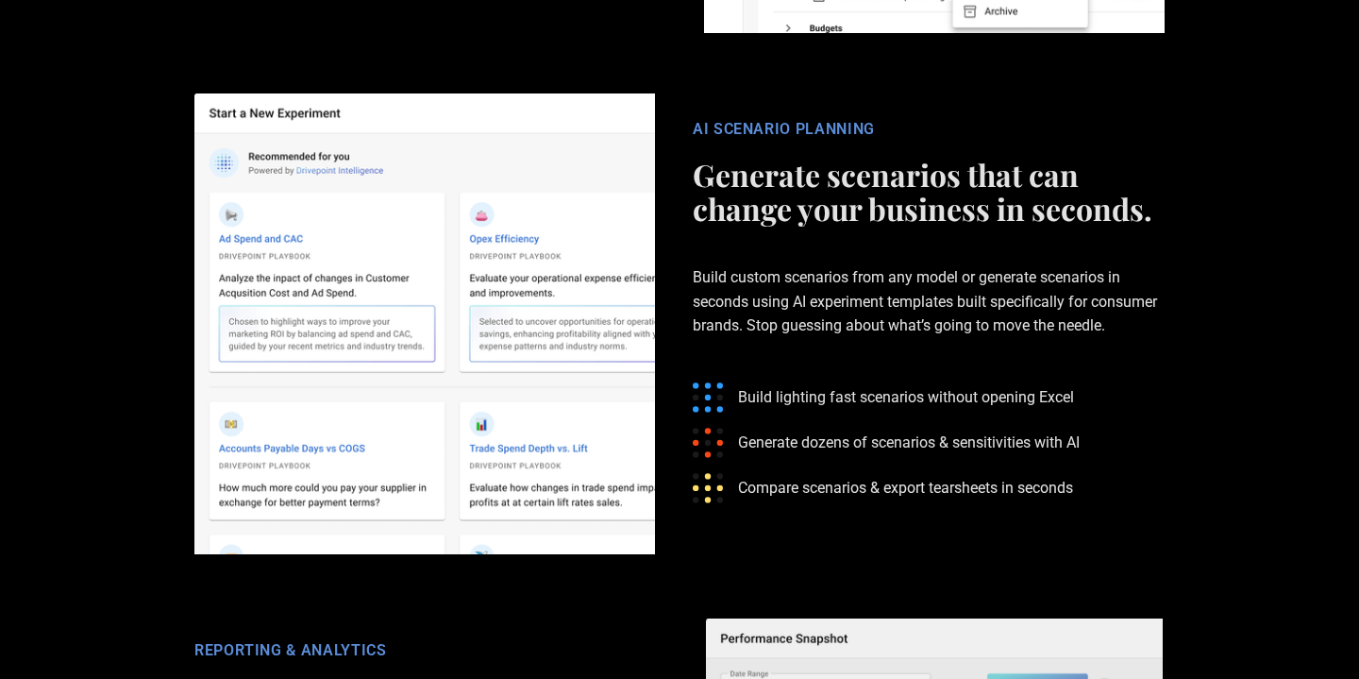
click at [826, 382] on li "Build lighting fast scenarios without opening Excel" at bounding box center [883, 397] width 381 height 30
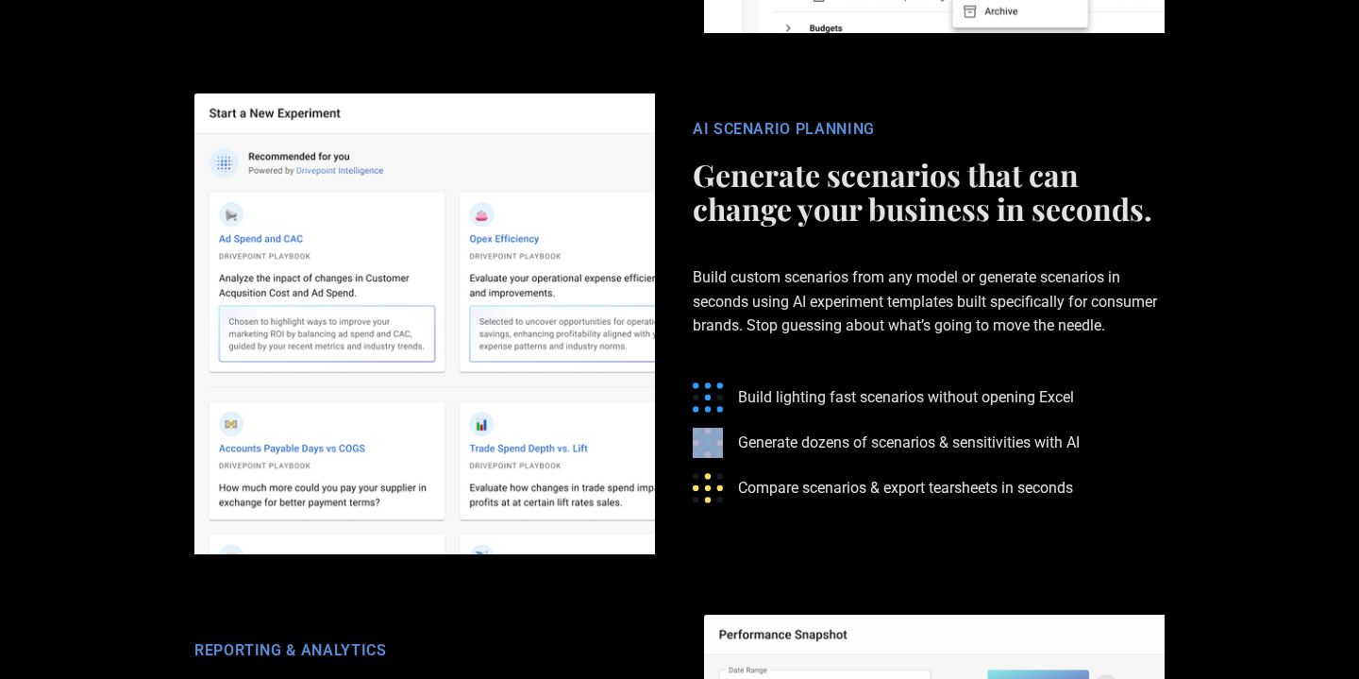
click at [826, 382] on li "Build lighting fast scenarios without opening Excel" at bounding box center [883, 397] width 381 height 30
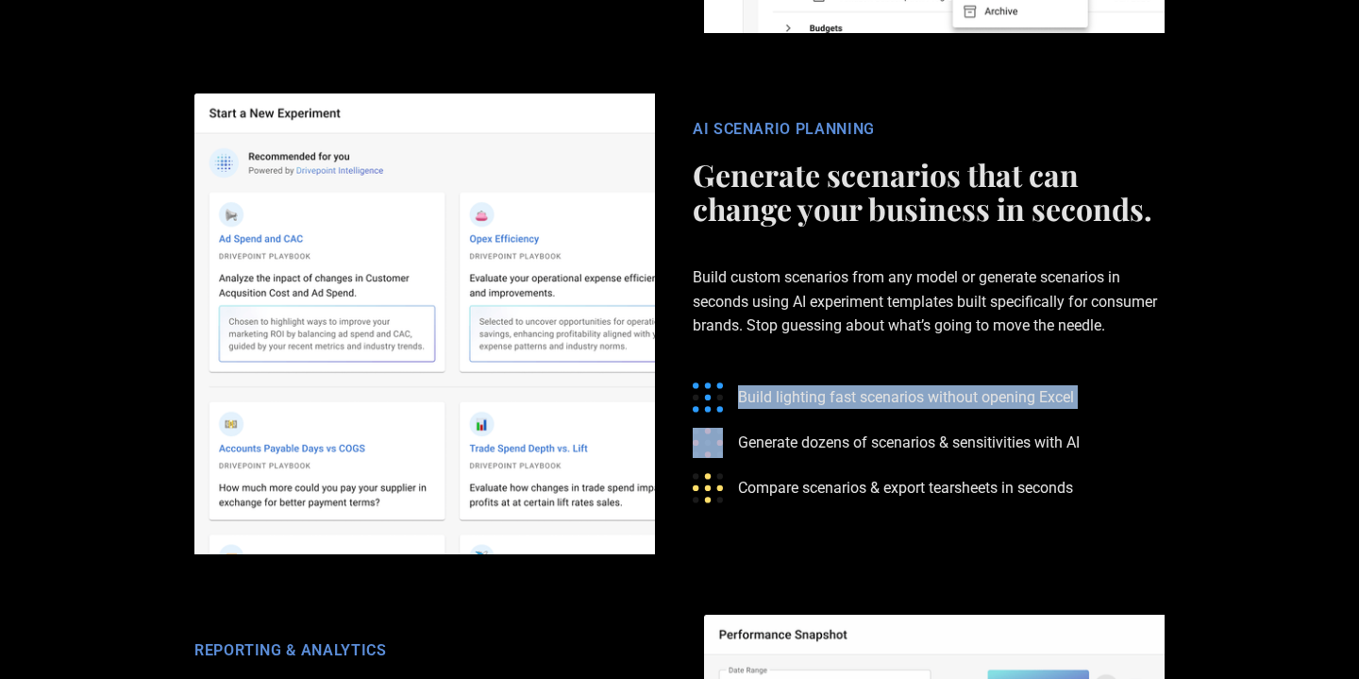
click at [826, 382] on li "Build lighting fast scenarios without opening Excel" at bounding box center [883, 397] width 381 height 30
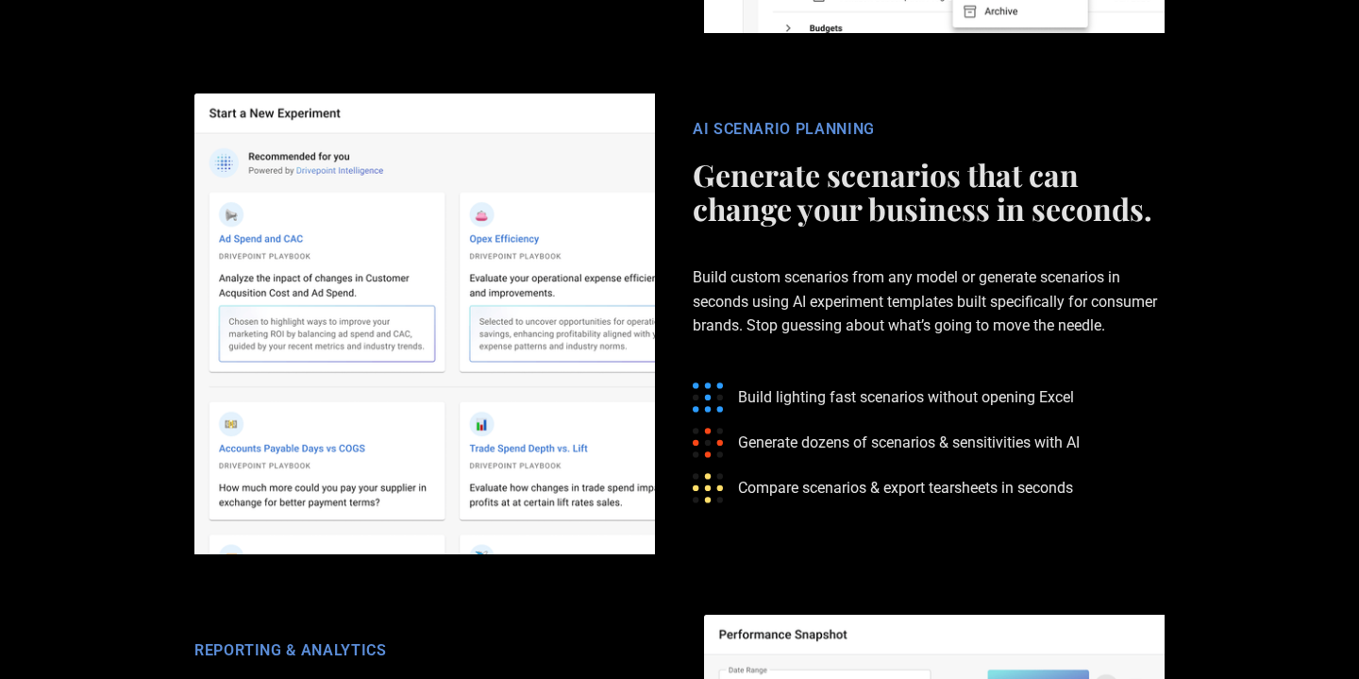
click at [820, 430] on p "Generate dozens of scenarios & sensitivities with AI" at bounding box center [909, 442] width 342 height 24
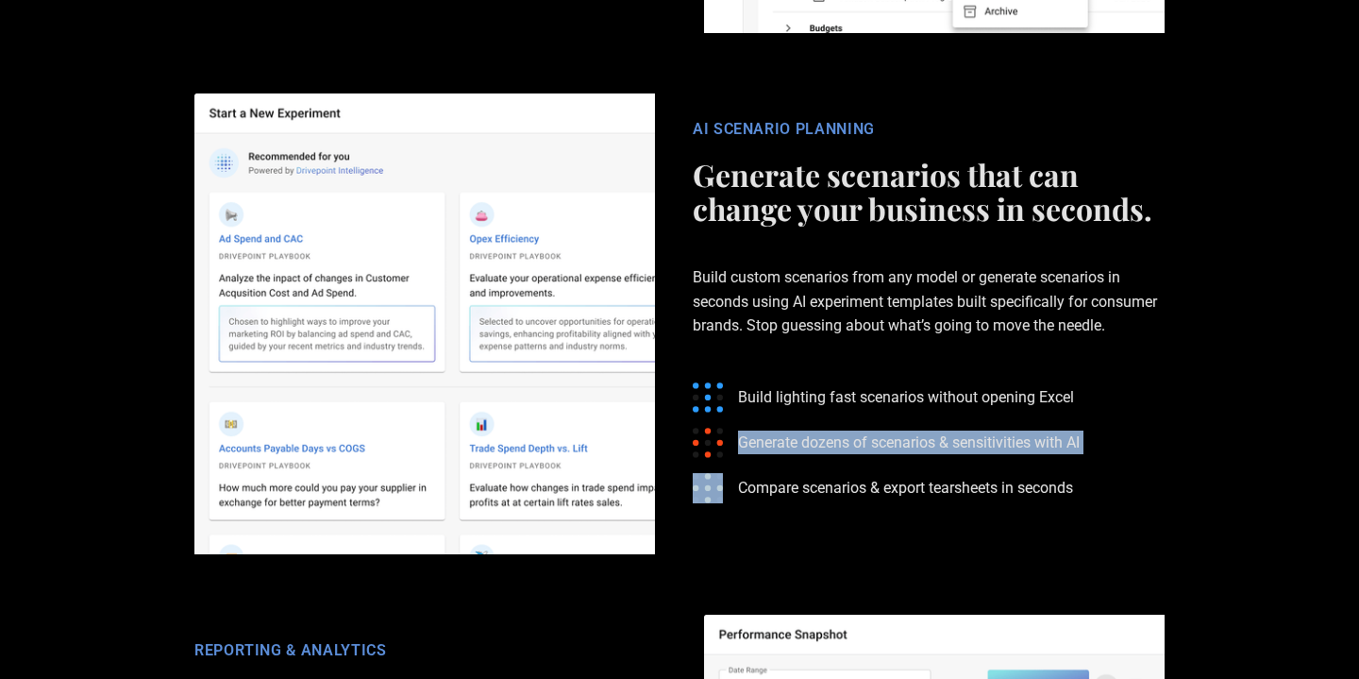
click at [820, 430] on p "Generate dozens of scenarios & sensitivities with AI" at bounding box center [909, 442] width 342 height 24
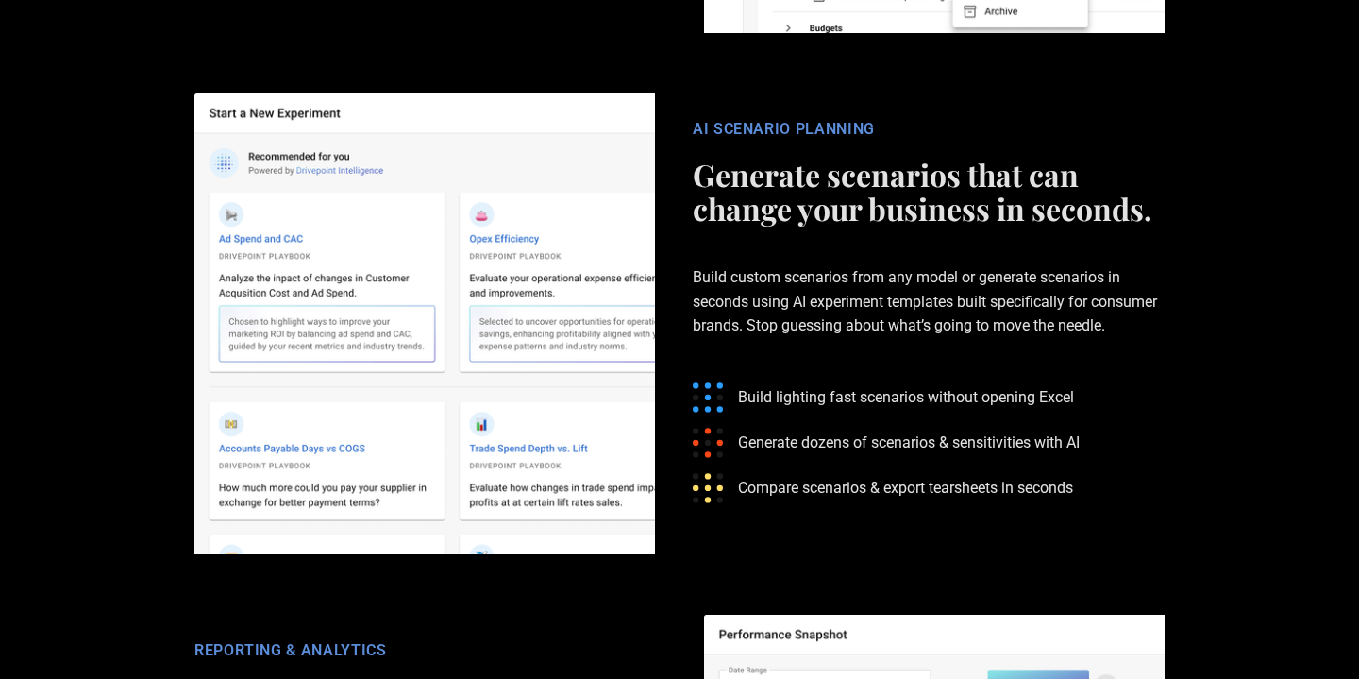
click at [798, 476] on p "Compare scenarios & export tearsheets in seconds" at bounding box center [905, 488] width 335 height 24
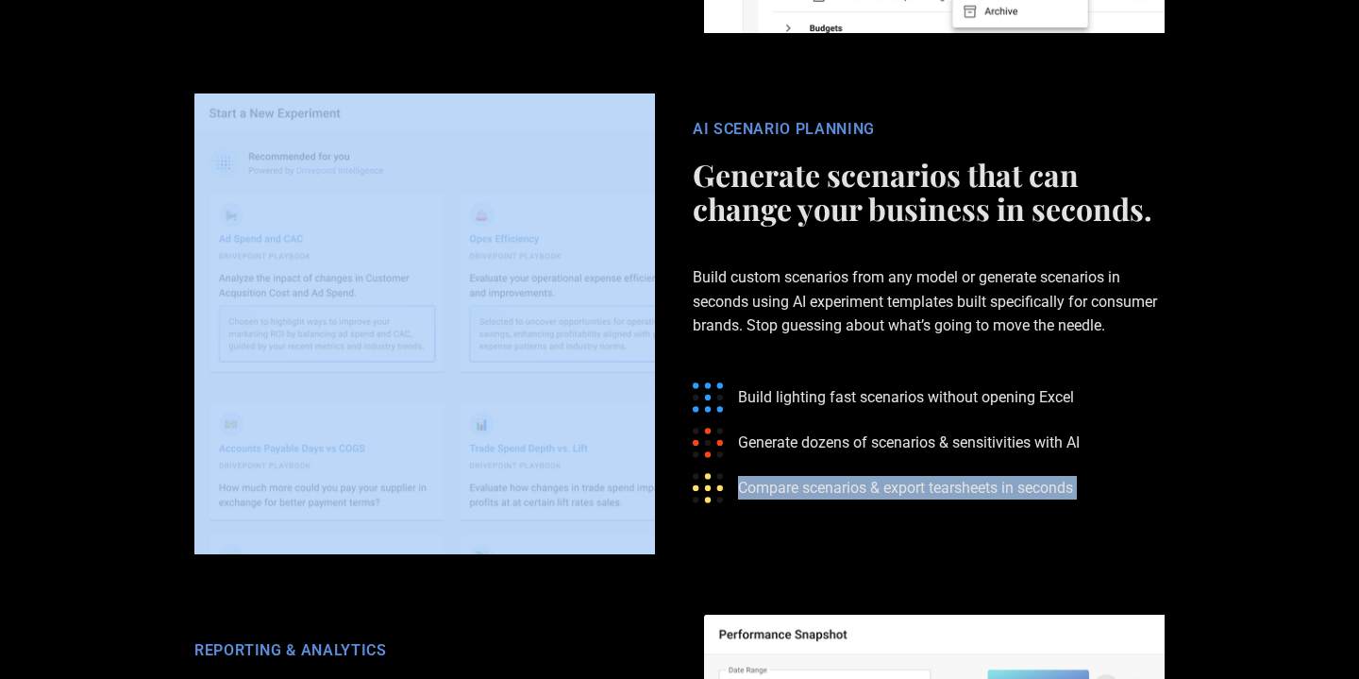
click at [798, 476] on p "Compare scenarios & export tearsheets in seconds" at bounding box center [905, 488] width 335 height 24
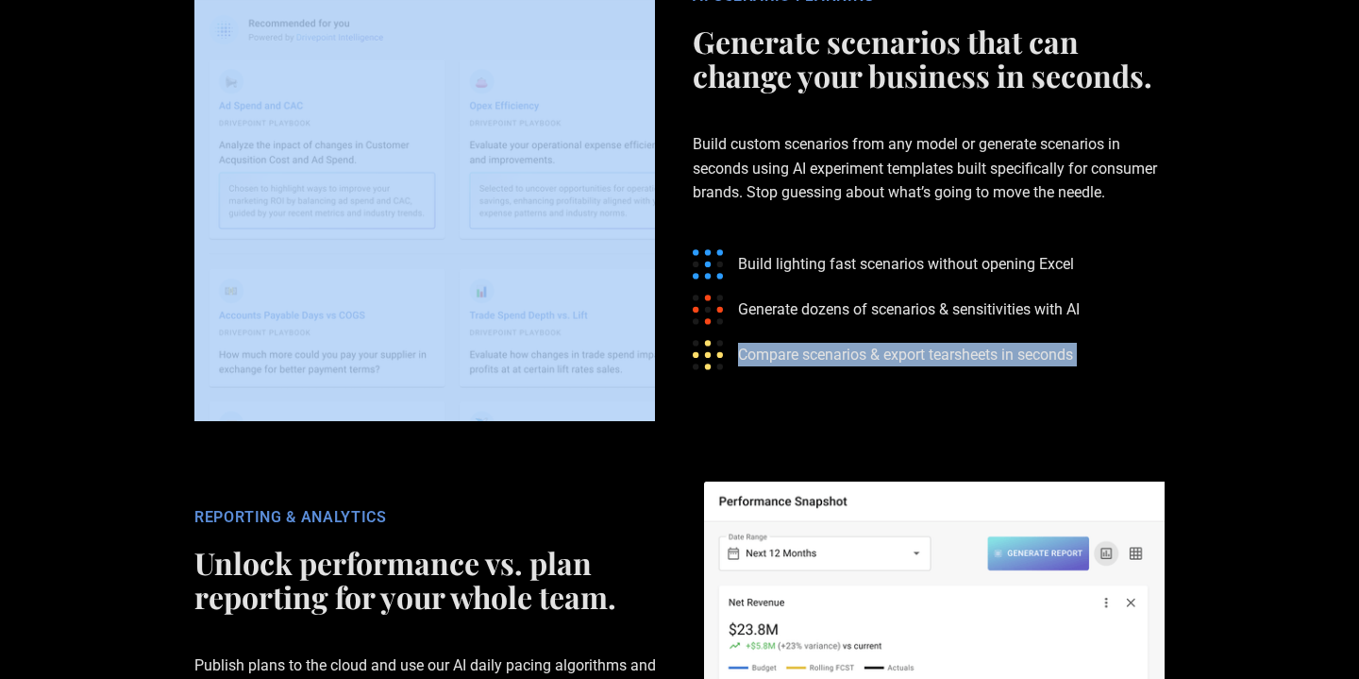
scroll to position [4007, 0]
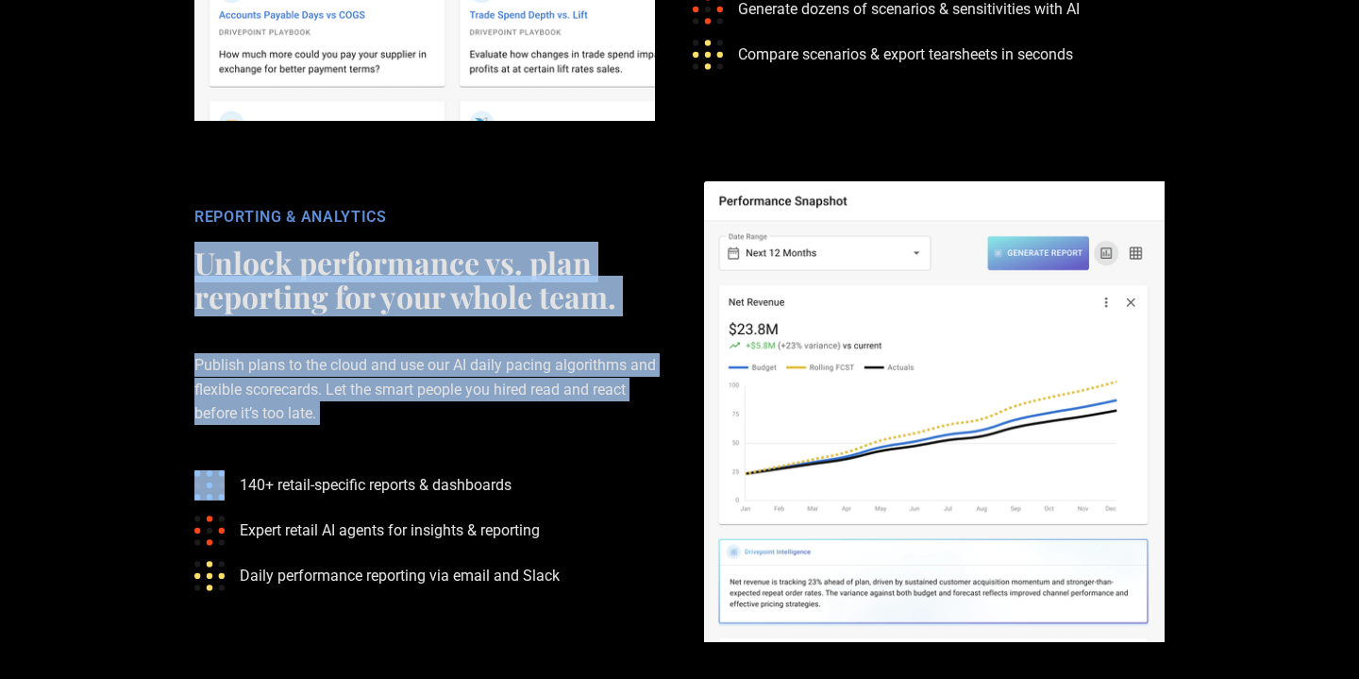
drag, startPoint x: 367, startPoint y: 247, endPoint x: 369, endPoint y: 352, distance: 104.8
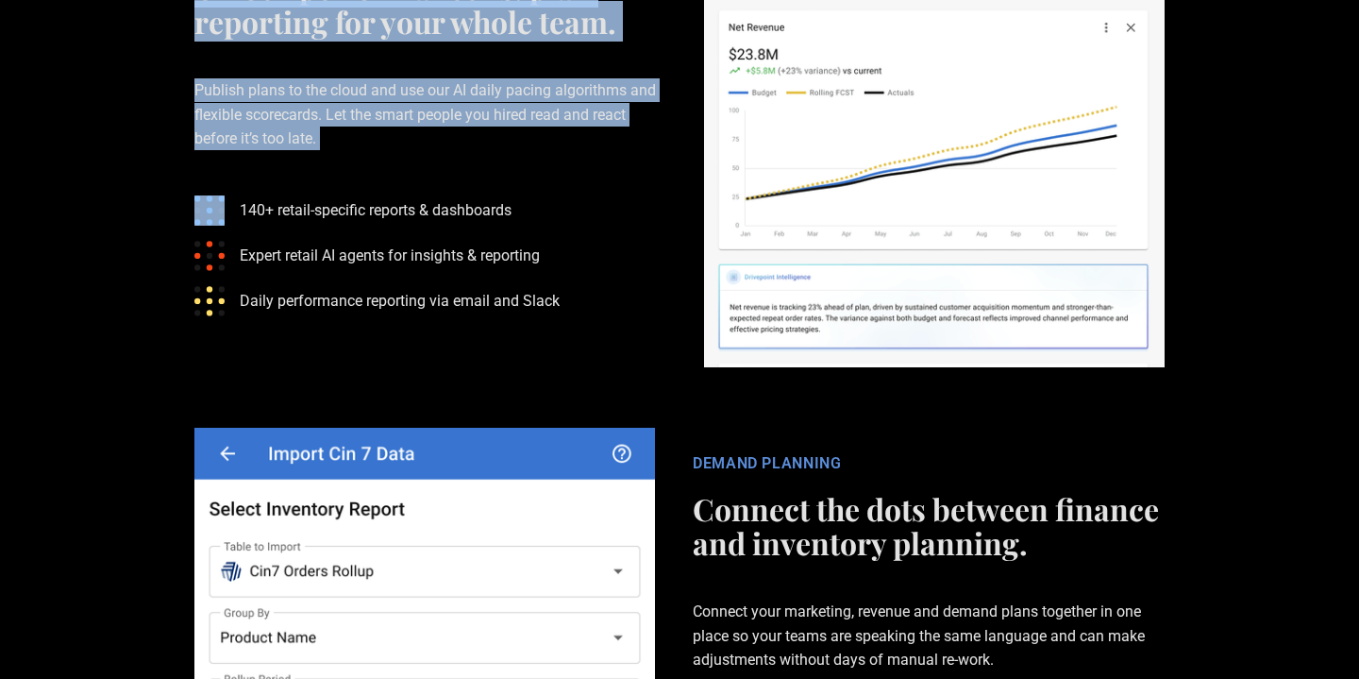
scroll to position [4317, 0]
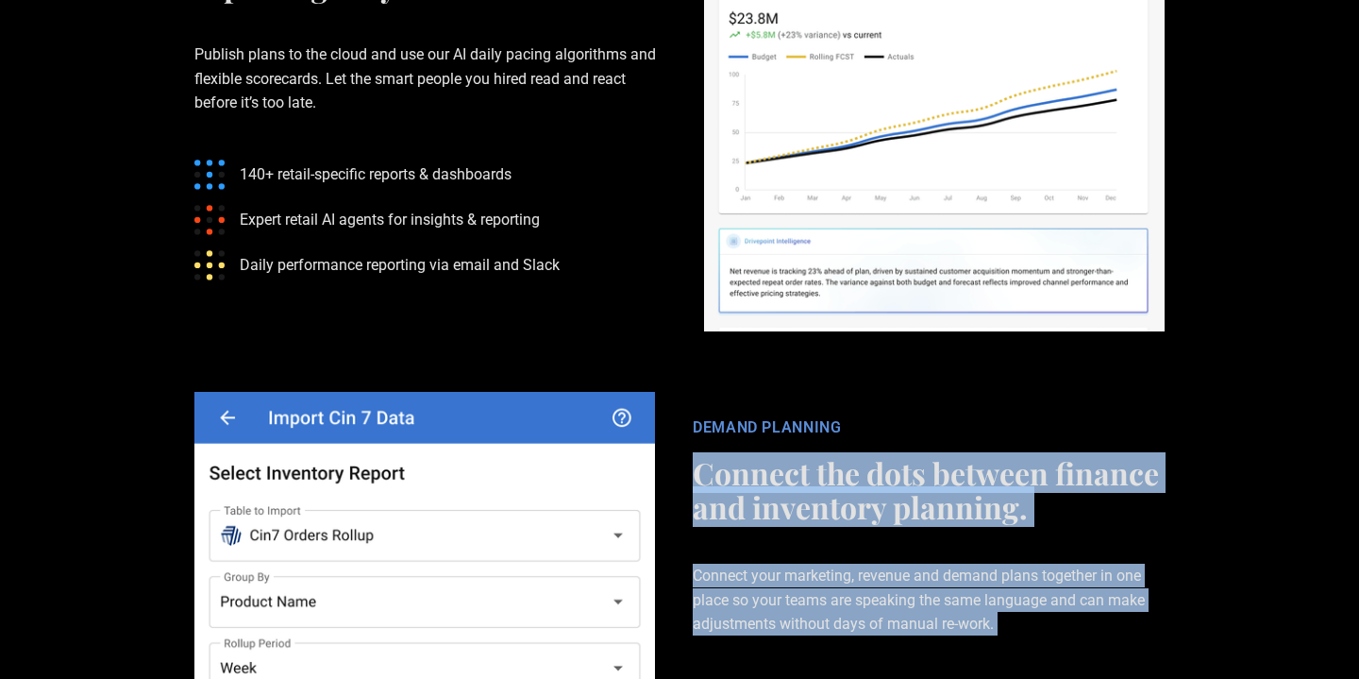
drag, startPoint x: 833, startPoint y: 434, endPoint x: 833, endPoint y: 551, distance: 117.0
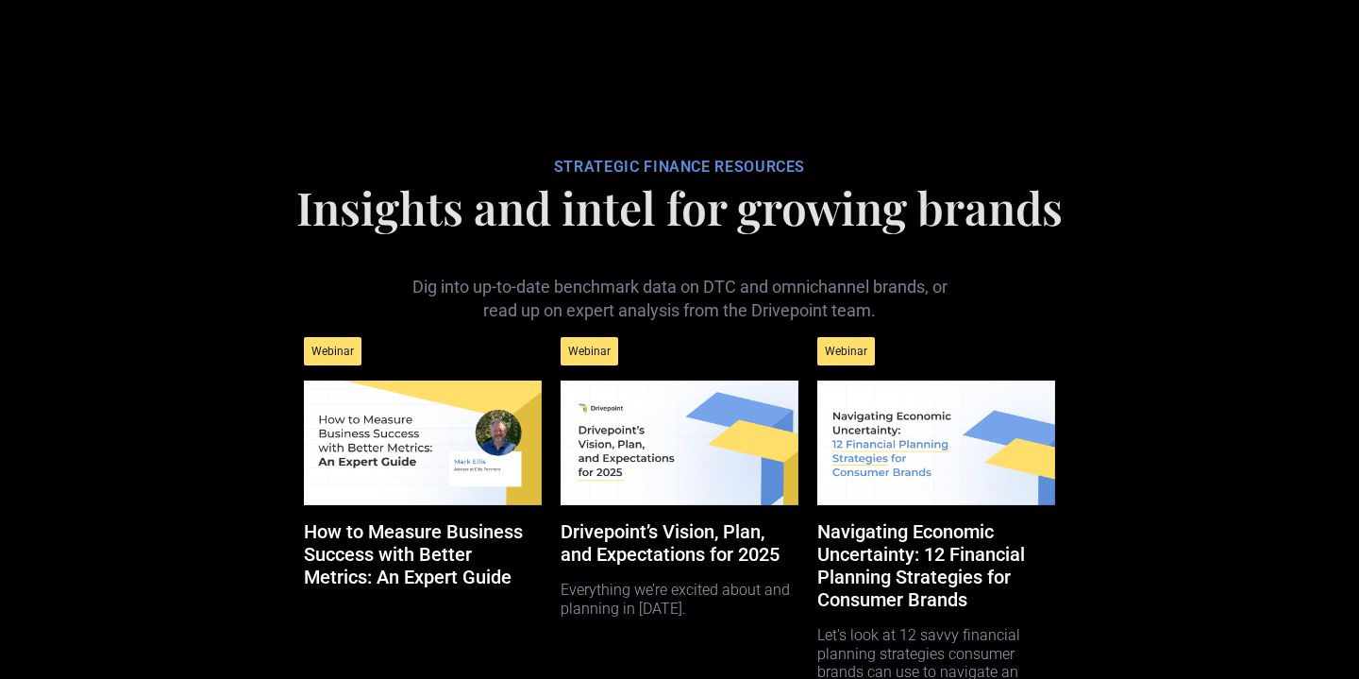
scroll to position [8699, 0]
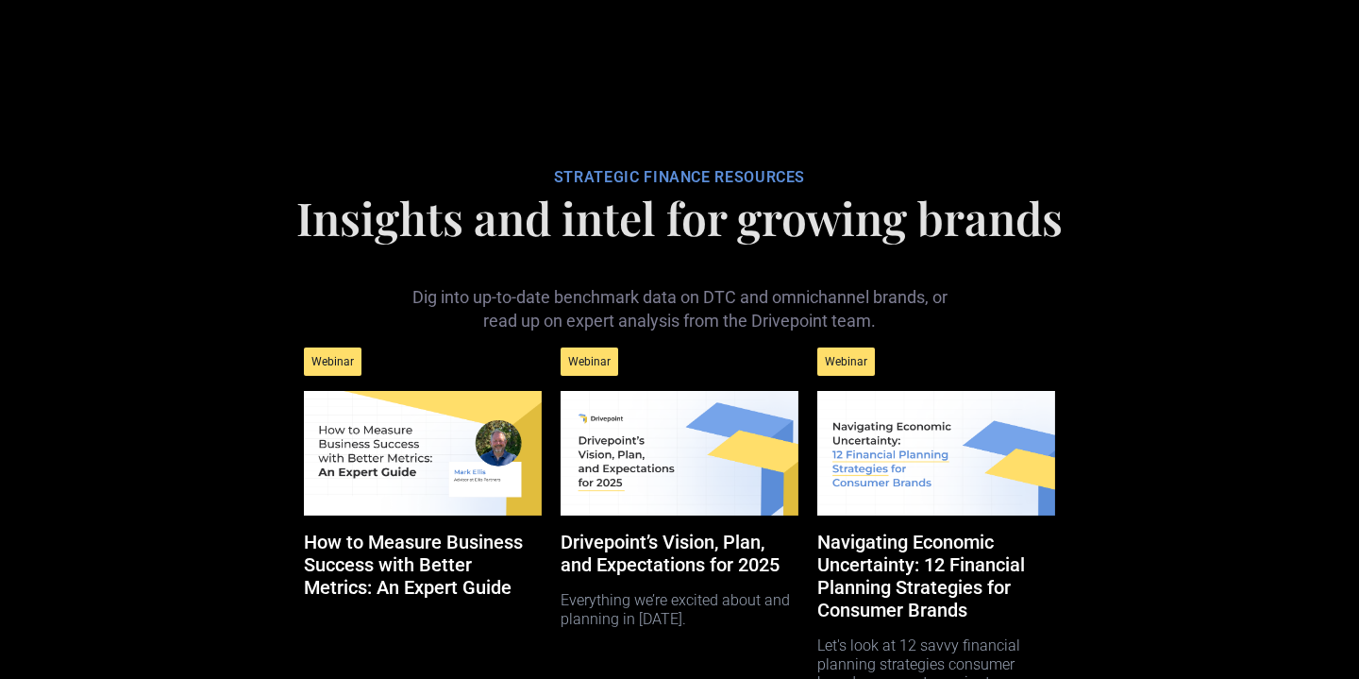
click at [494, 240] on h1 "Insights and intel for growing brands" at bounding box center [679, 216] width 770 height 45
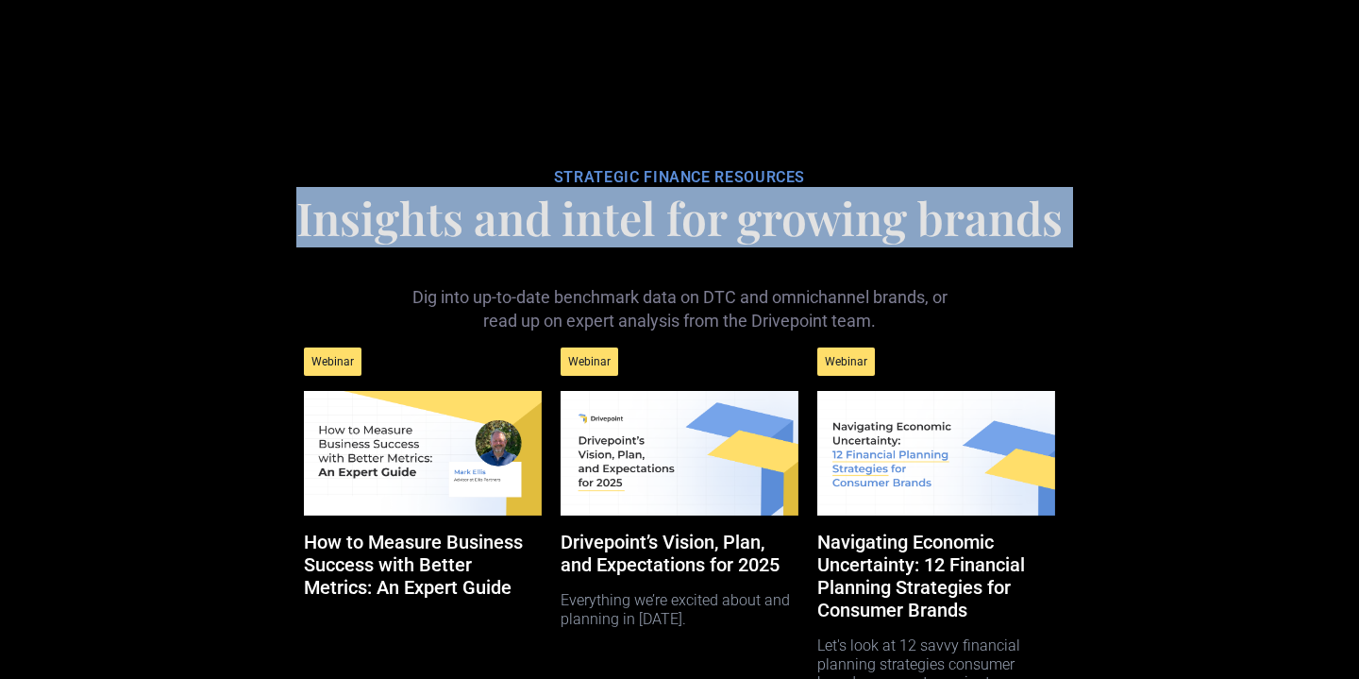
drag, startPoint x: 494, startPoint y: 273, endPoint x: 501, endPoint y: 250, distance: 23.9
click at [501, 240] on h1 "Insights and intel for growing brands" at bounding box center [679, 216] width 770 height 45
